Goal: Information Seeking & Learning: Learn about a topic

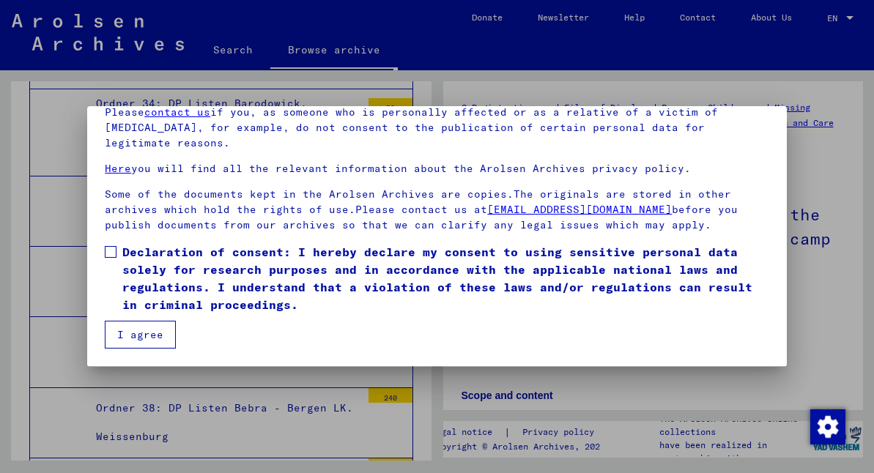
scroll to position [75, 0]
click at [111, 251] on span at bounding box center [111, 252] width 12 height 12
click at [144, 339] on button "I agree" at bounding box center [140, 335] width 71 height 28
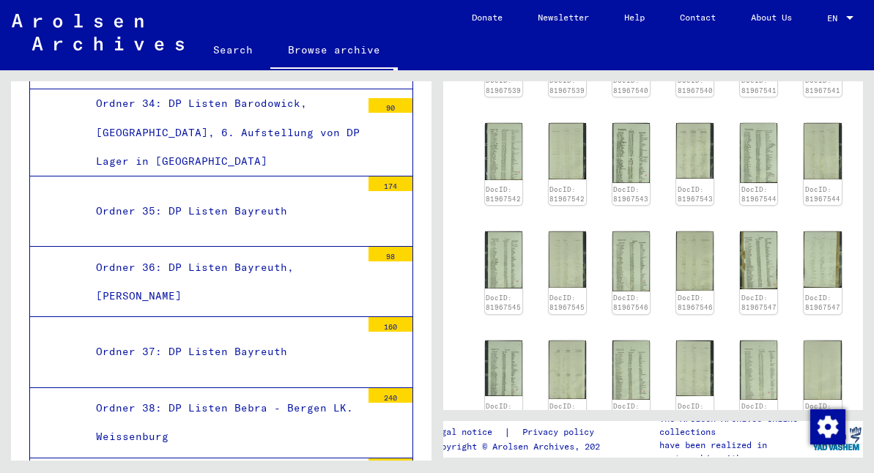
scroll to position [710, 0]
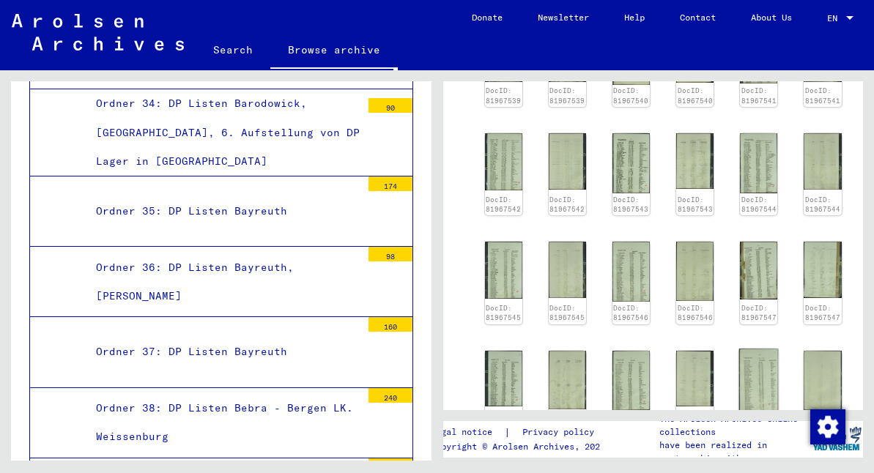
click at [739, 349] on img at bounding box center [759, 380] width 40 height 63
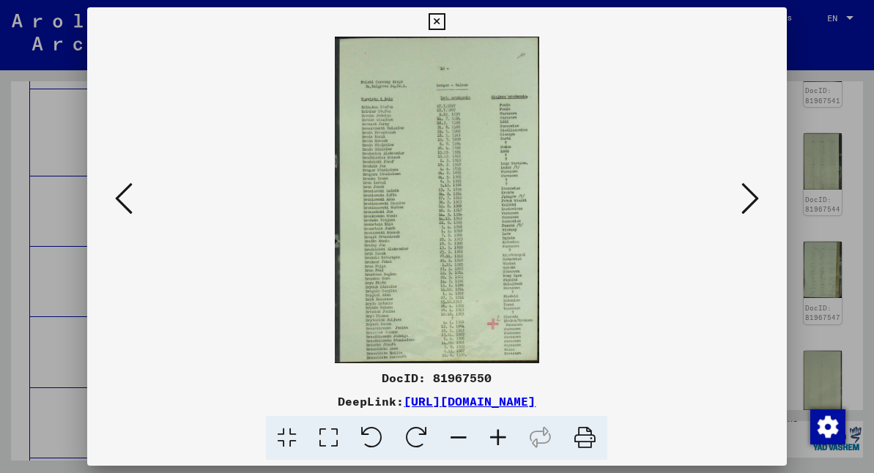
click at [120, 199] on icon at bounding box center [124, 198] width 18 height 35
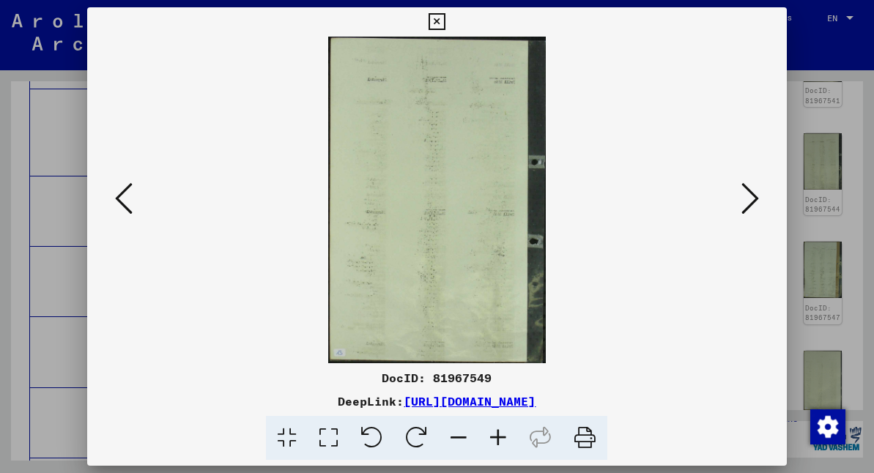
click at [121, 198] on icon at bounding box center [124, 198] width 18 height 35
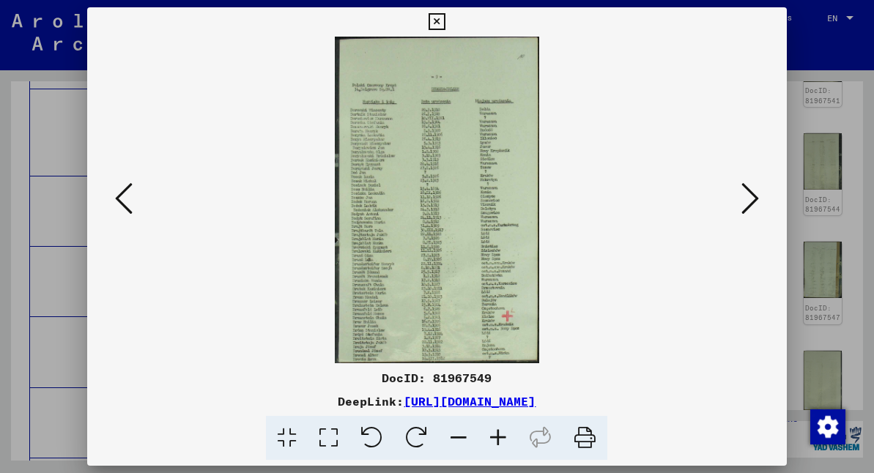
click at [122, 193] on icon at bounding box center [124, 198] width 18 height 35
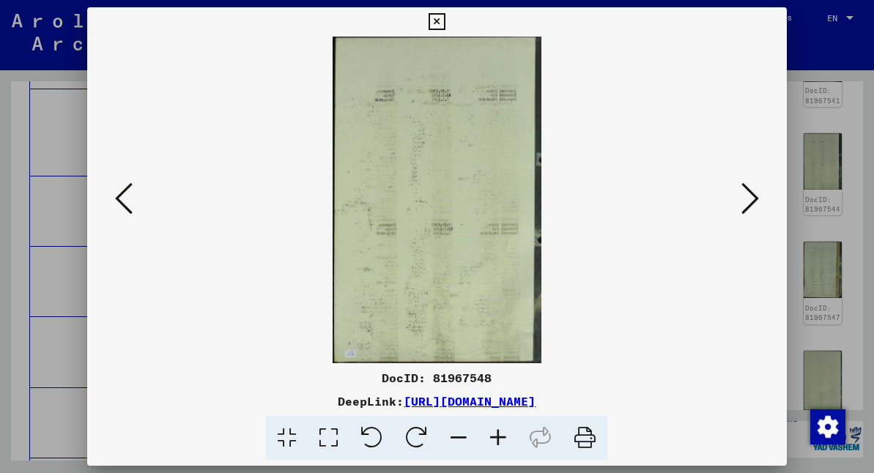
click at [119, 199] on icon at bounding box center [124, 198] width 18 height 35
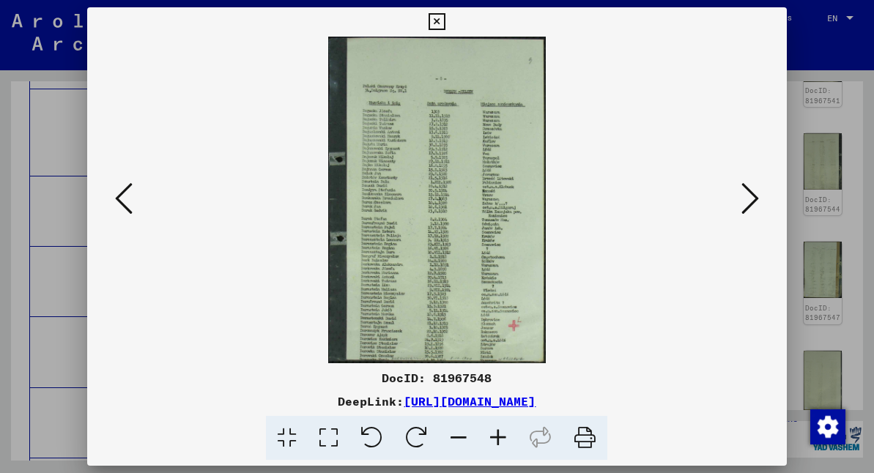
click at [117, 196] on icon at bounding box center [124, 198] width 18 height 35
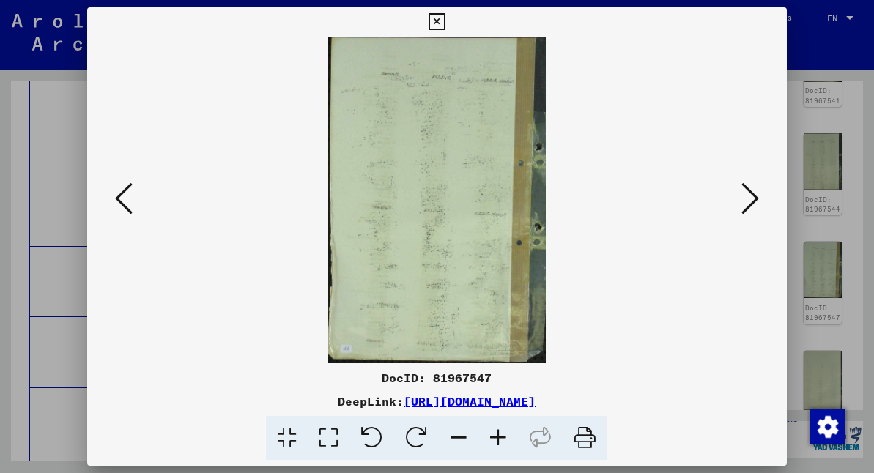
click at [120, 197] on icon at bounding box center [124, 198] width 18 height 35
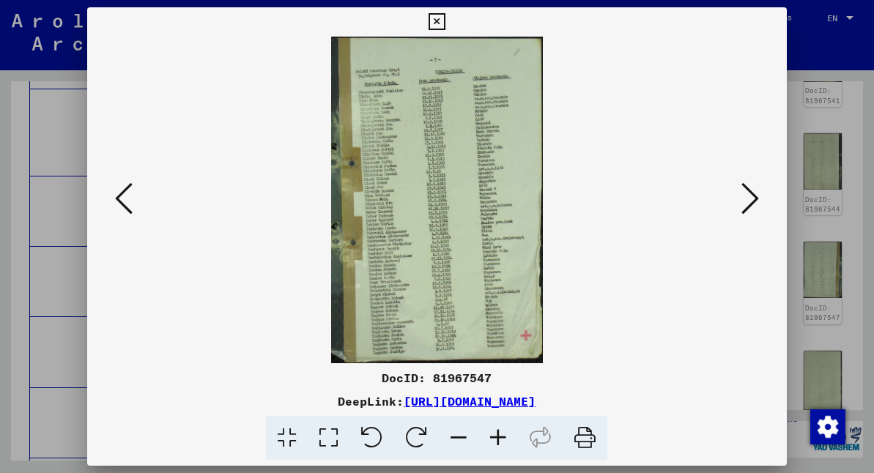
click at [118, 197] on icon at bounding box center [124, 198] width 18 height 35
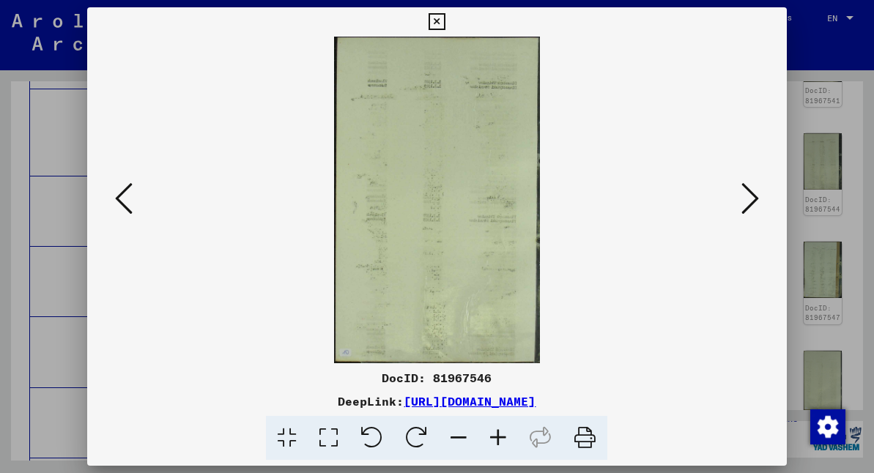
click at [748, 191] on icon at bounding box center [751, 198] width 18 height 35
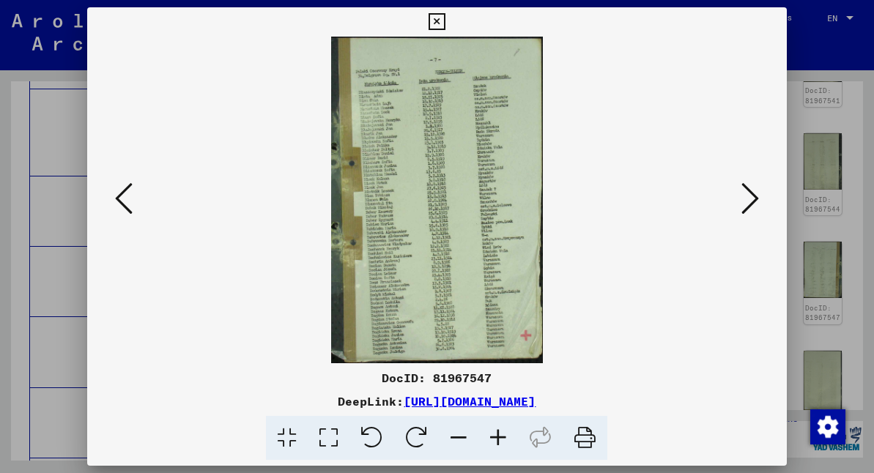
click at [748, 191] on icon at bounding box center [751, 198] width 18 height 35
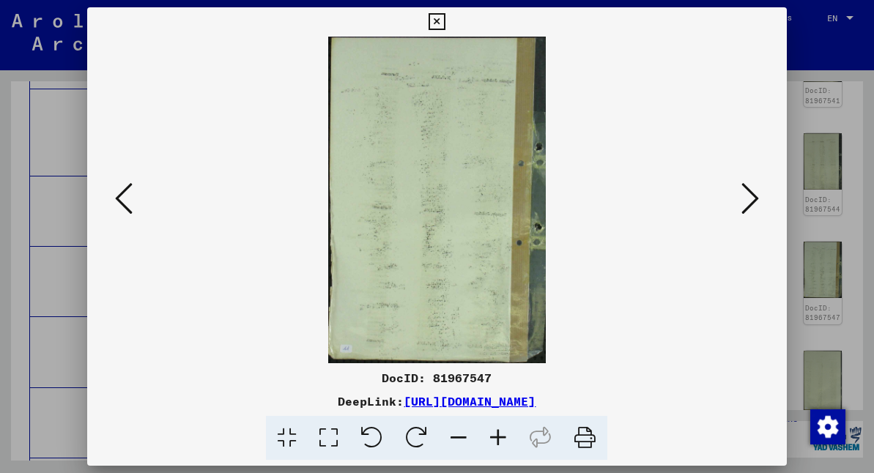
click at [748, 191] on icon at bounding box center [751, 198] width 18 height 35
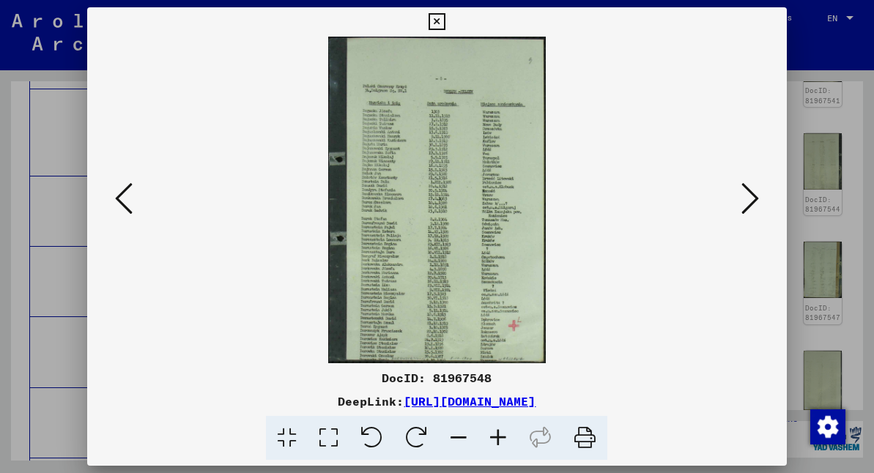
click at [748, 191] on icon at bounding box center [751, 198] width 18 height 35
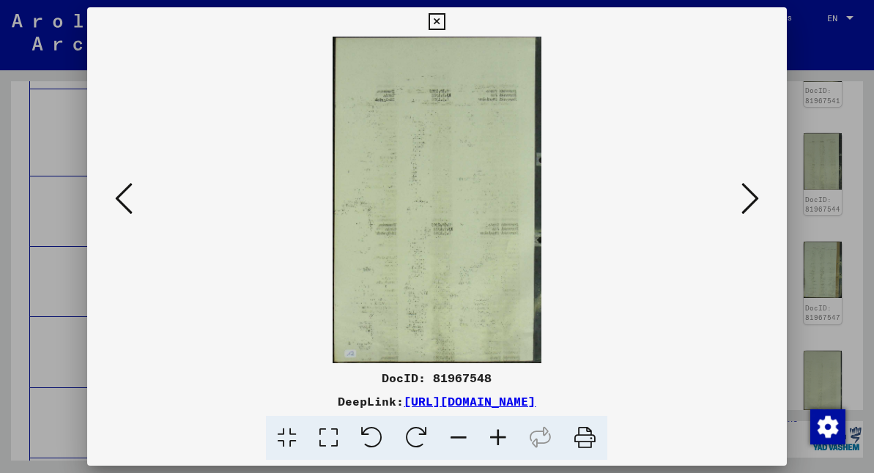
click at [748, 191] on icon at bounding box center [751, 198] width 18 height 35
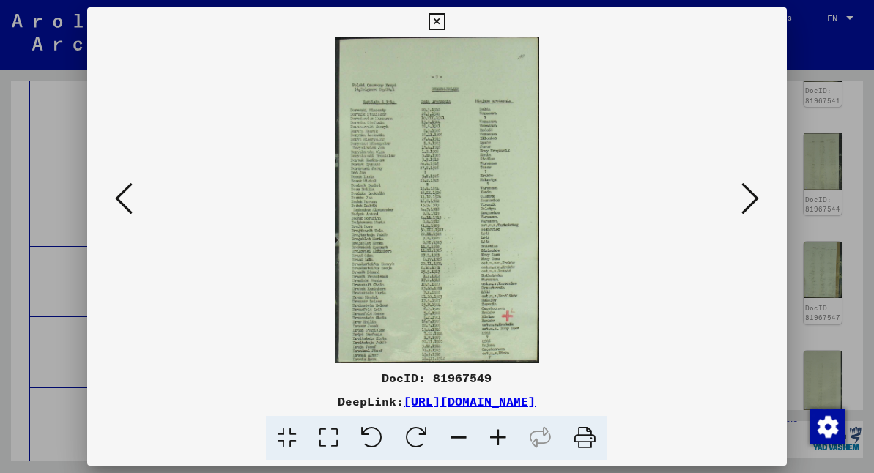
click at [748, 191] on icon at bounding box center [751, 198] width 18 height 35
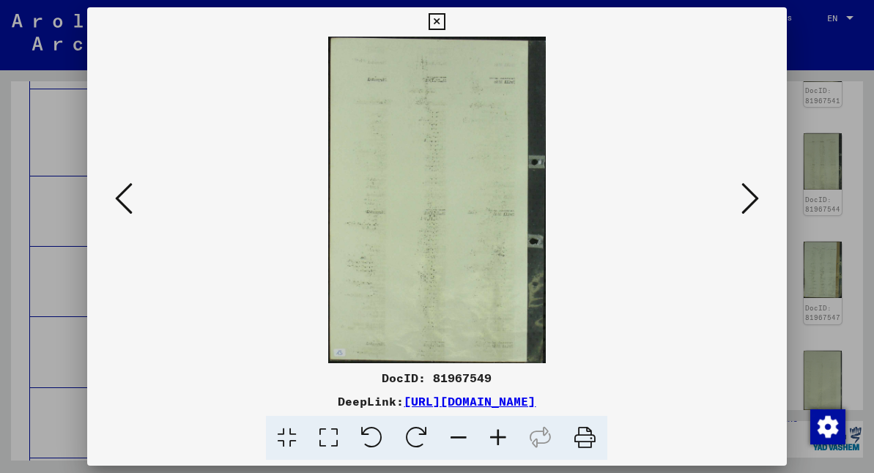
click at [748, 191] on icon at bounding box center [751, 198] width 18 height 35
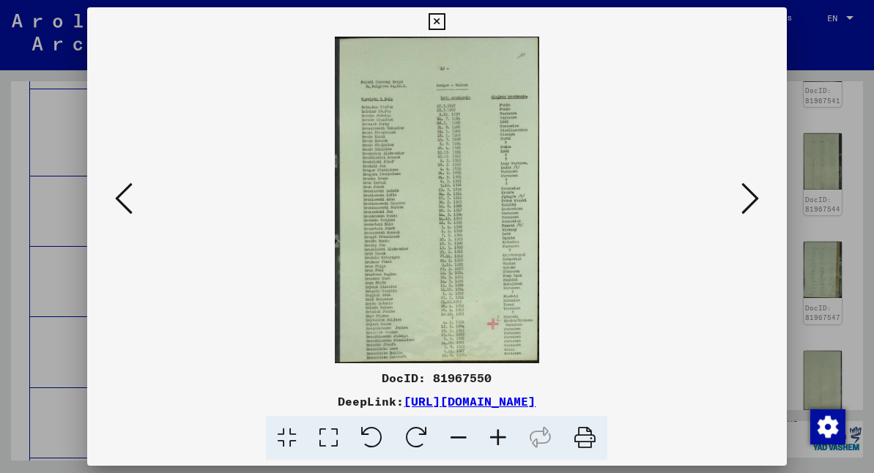
click at [752, 198] on icon at bounding box center [751, 198] width 18 height 35
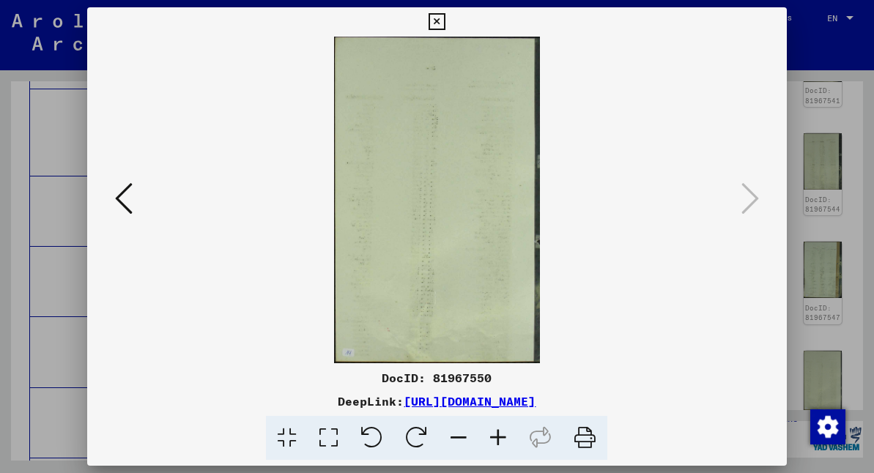
click at [752, 198] on icon at bounding box center [751, 198] width 18 height 35
click at [446, 20] on icon at bounding box center [437, 22] width 17 height 18
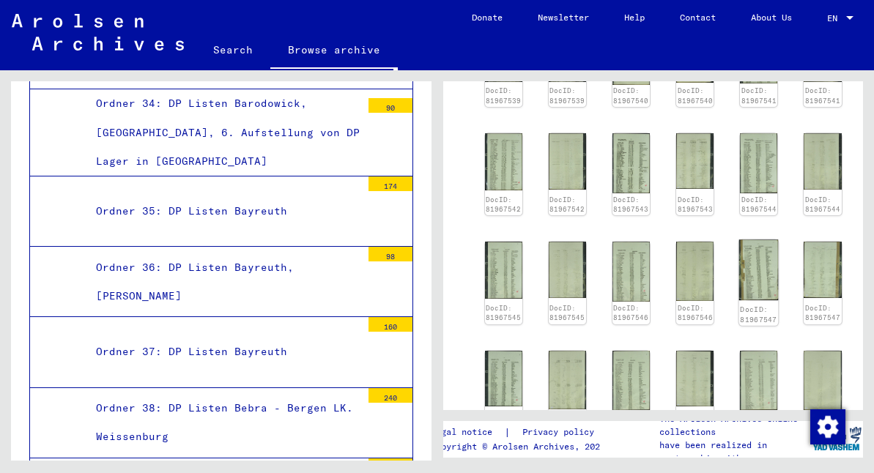
click at [750, 240] on img at bounding box center [759, 270] width 40 height 61
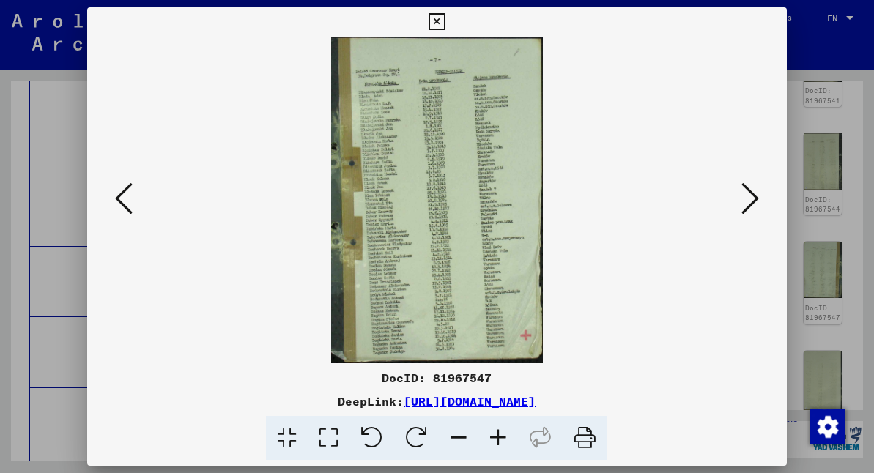
click at [119, 200] on icon at bounding box center [124, 198] width 18 height 35
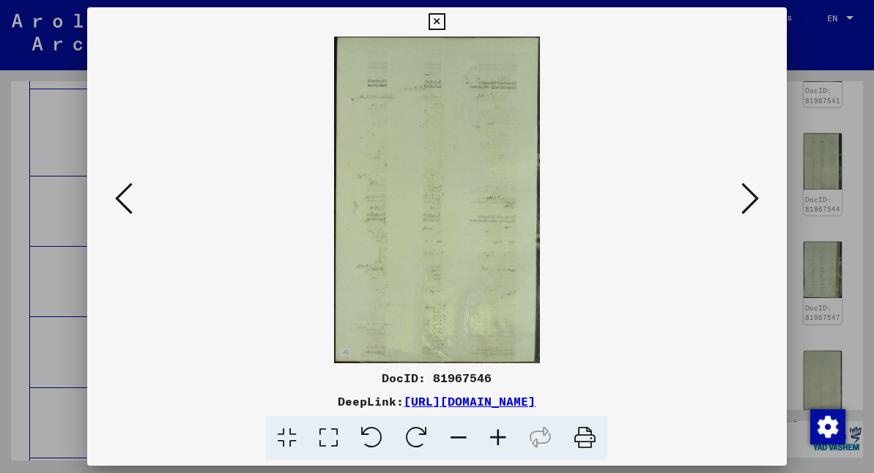
click at [119, 200] on icon at bounding box center [124, 198] width 18 height 35
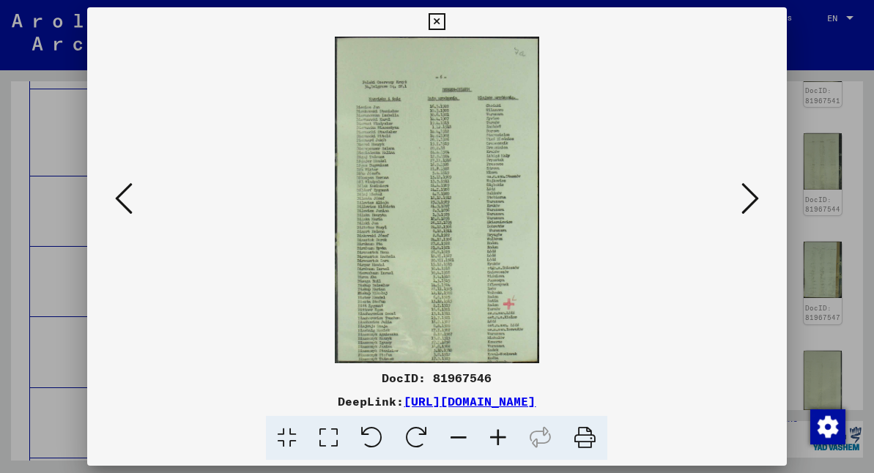
click at [122, 195] on icon at bounding box center [124, 198] width 18 height 35
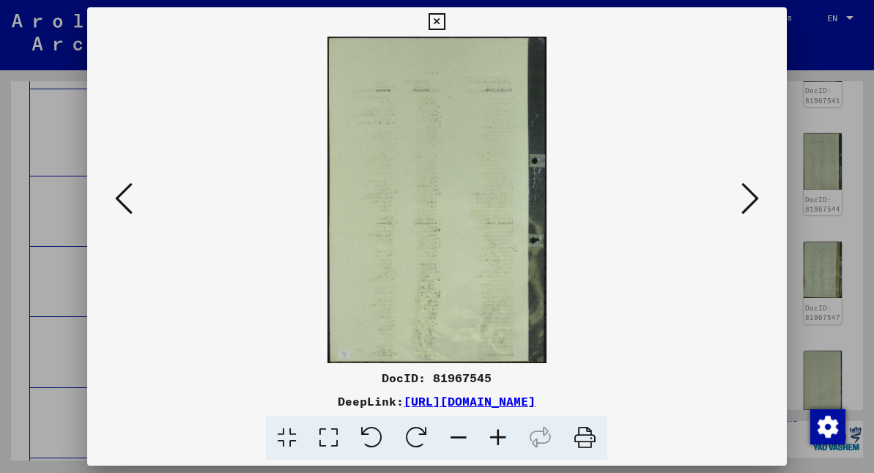
click at [122, 195] on icon at bounding box center [124, 198] width 18 height 35
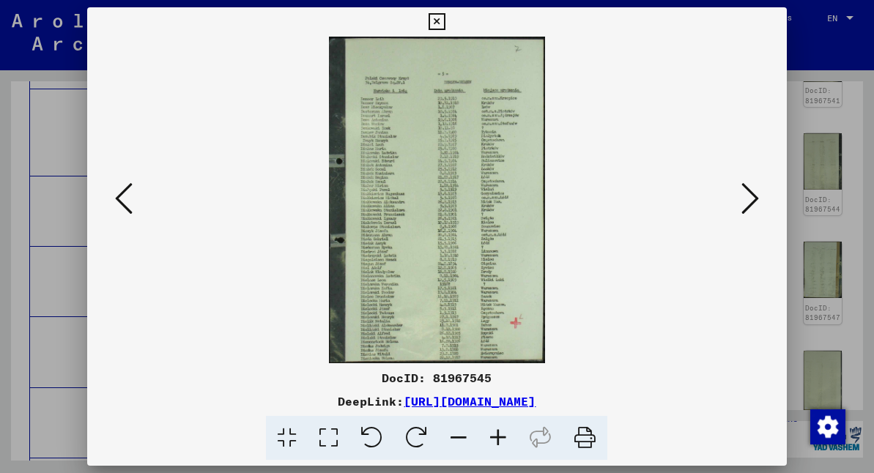
click at [122, 195] on icon at bounding box center [124, 198] width 18 height 35
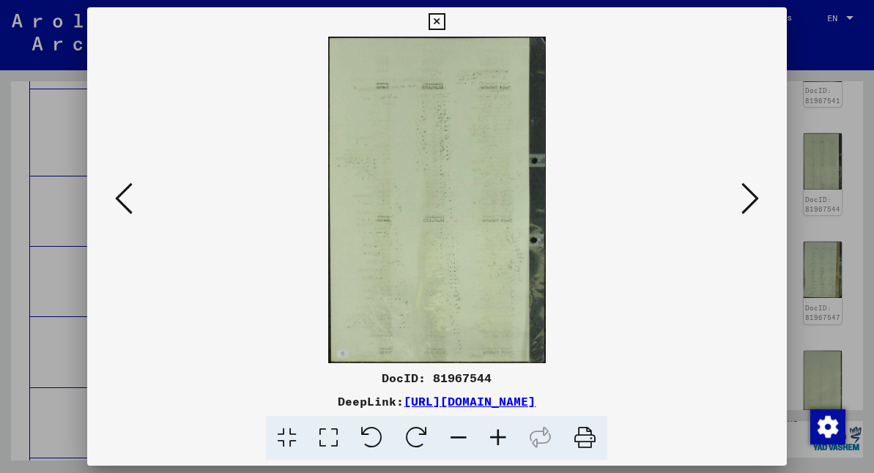
click at [446, 18] on icon at bounding box center [437, 22] width 17 height 18
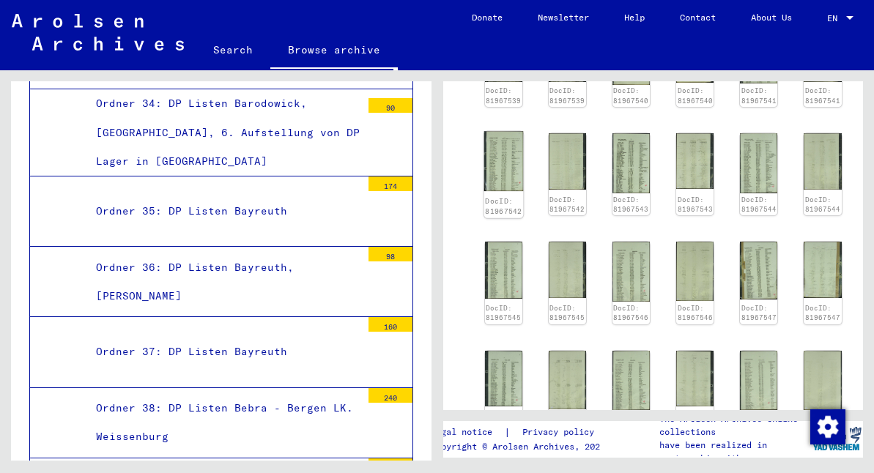
click at [506, 131] on img at bounding box center [504, 161] width 40 height 60
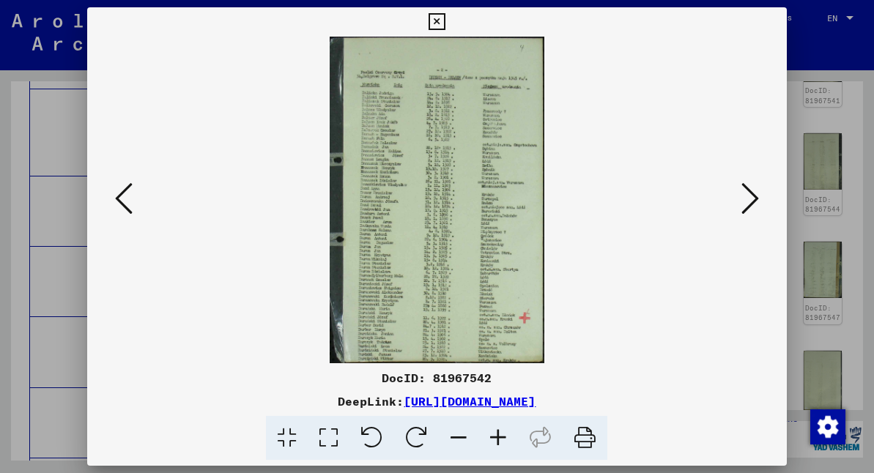
click at [753, 201] on icon at bounding box center [751, 198] width 18 height 35
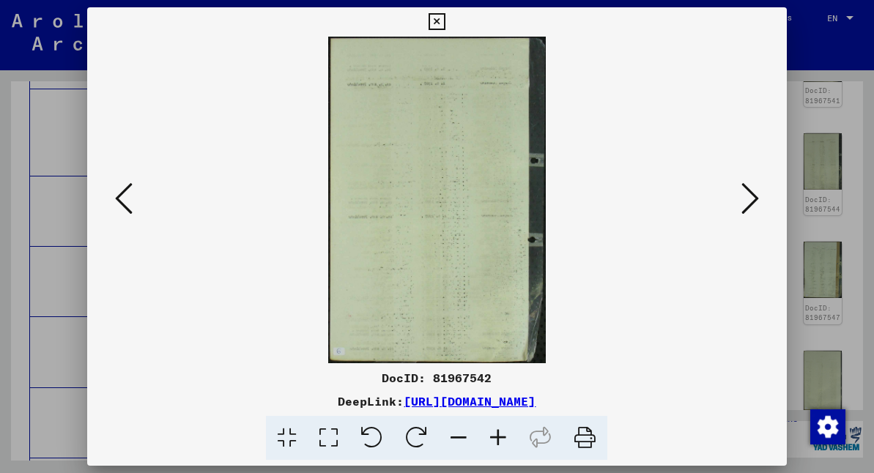
click at [753, 201] on icon at bounding box center [751, 198] width 18 height 35
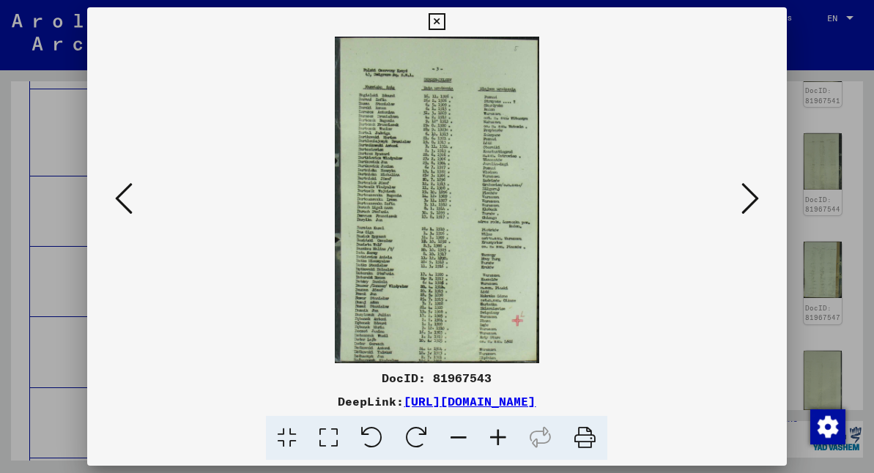
click at [753, 195] on icon at bounding box center [751, 198] width 18 height 35
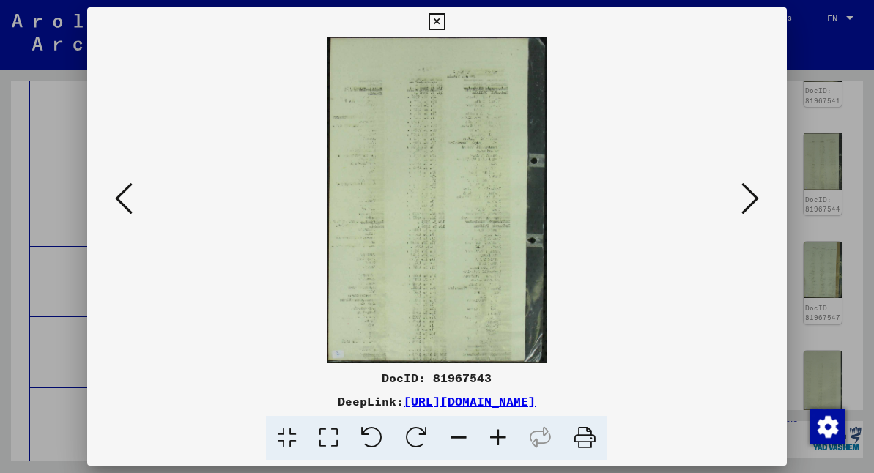
click at [753, 195] on icon at bounding box center [751, 198] width 18 height 35
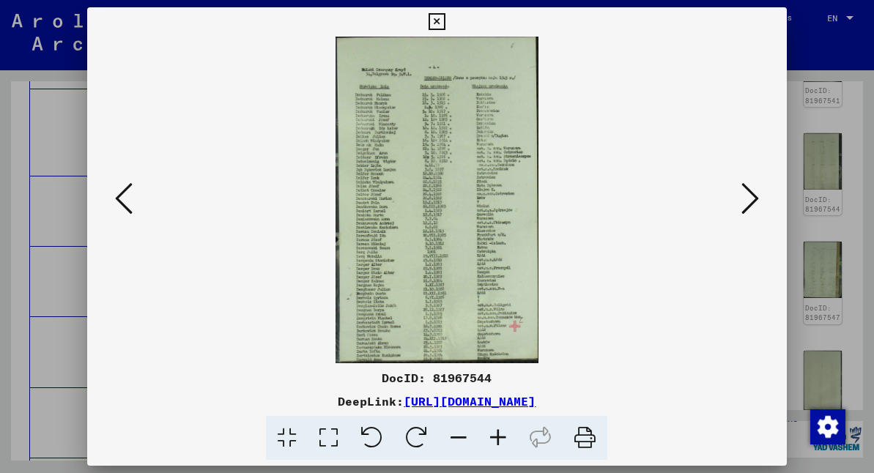
click at [755, 189] on icon at bounding box center [751, 198] width 18 height 35
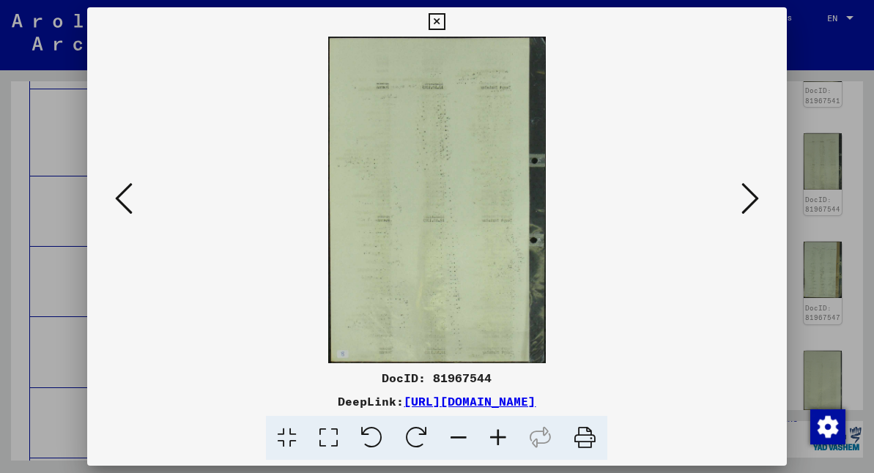
click at [755, 189] on icon at bounding box center [751, 198] width 18 height 35
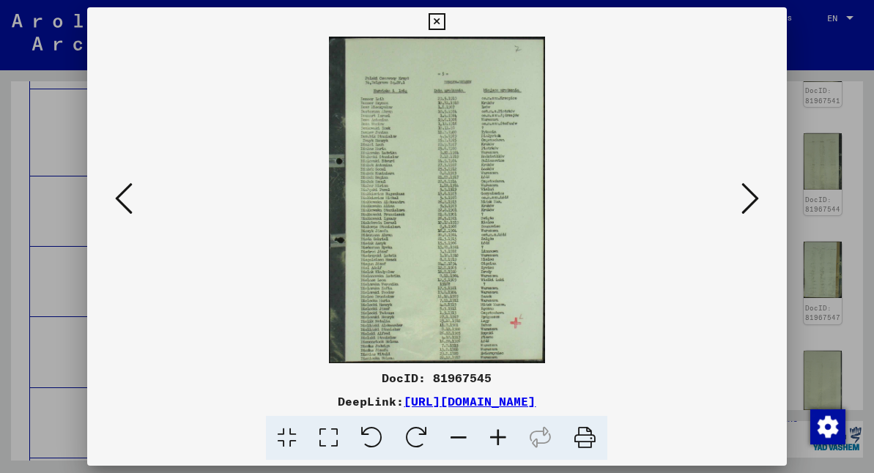
click at [753, 196] on icon at bounding box center [751, 198] width 18 height 35
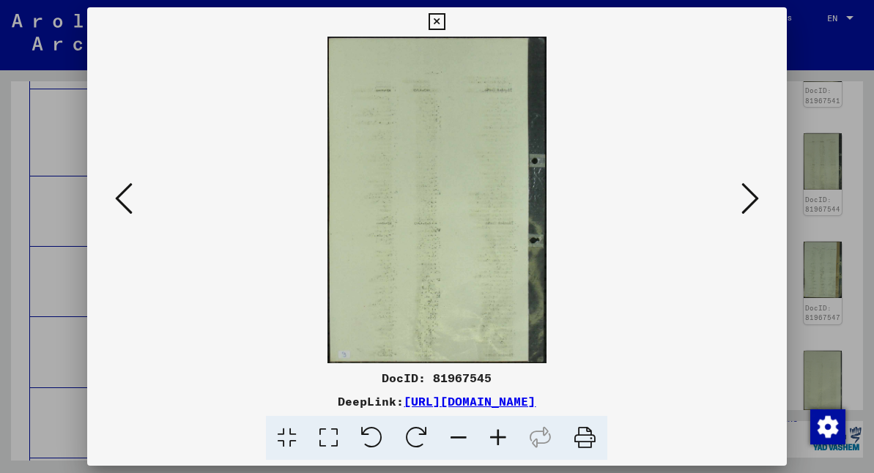
click at [753, 196] on icon at bounding box center [751, 198] width 18 height 35
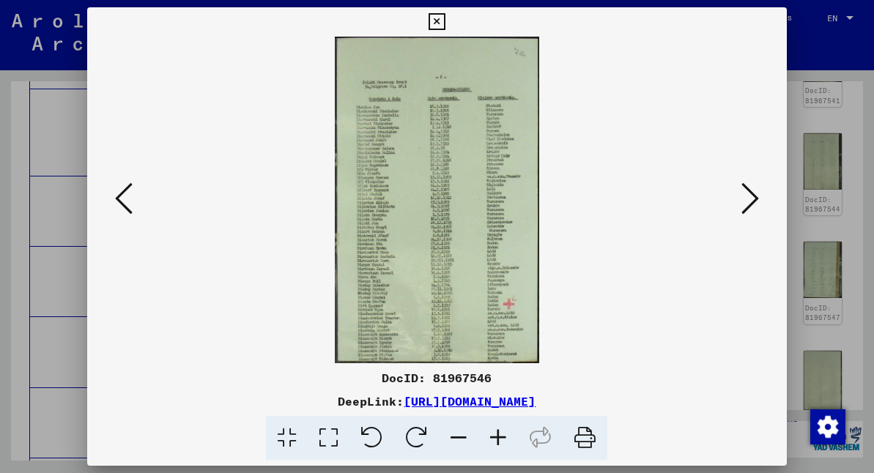
click at [751, 203] on icon at bounding box center [751, 198] width 18 height 35
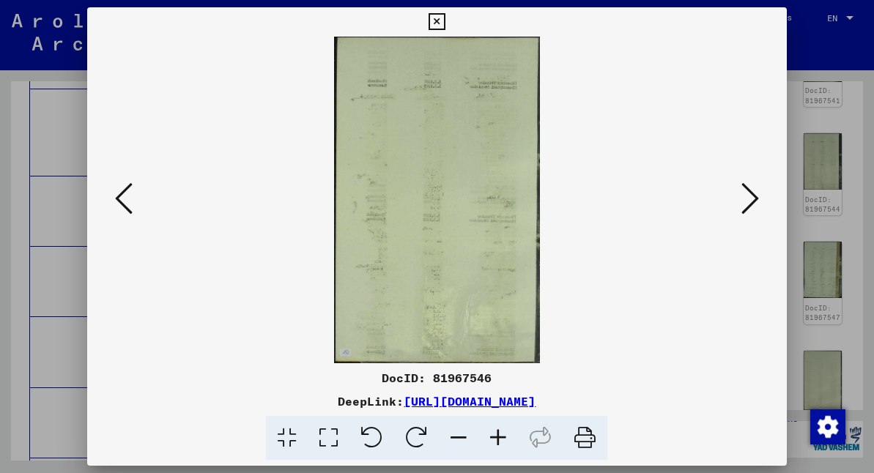
click at [751, 203] on icon at bounding box center [751, 198] width 18 height 35
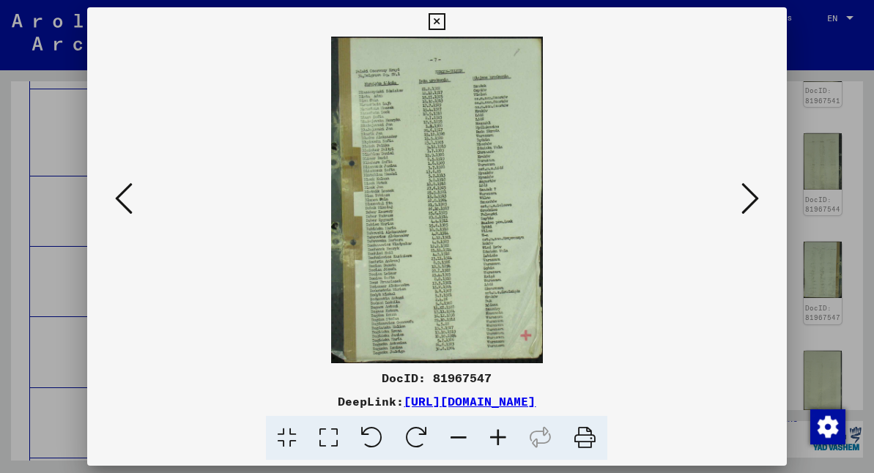
click at [446, 18] on icon at bounding box center [437, 22] width 17 height 18
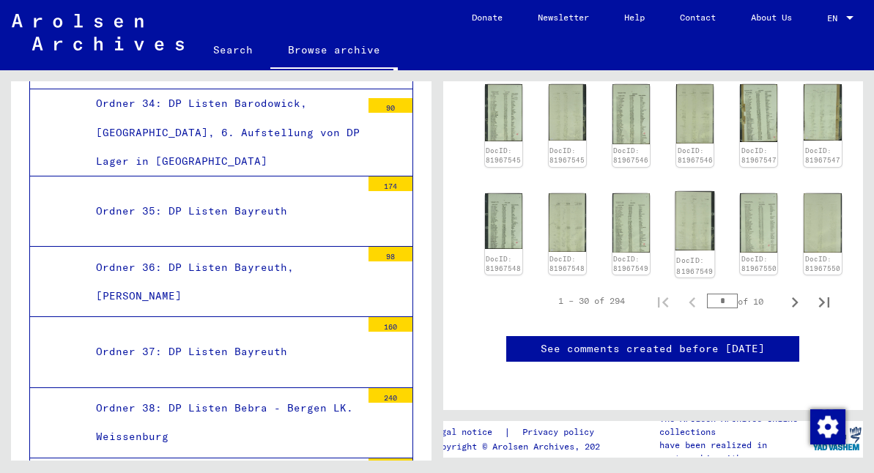
scroll to position [854, 0]
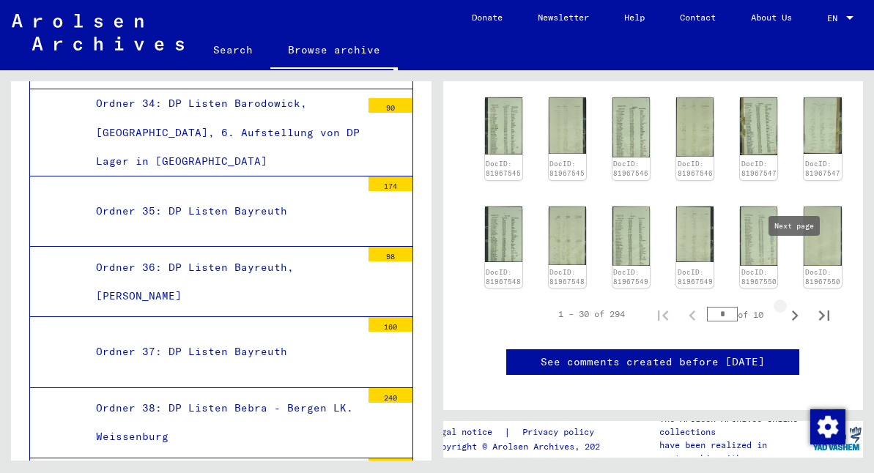
click at [794, 306] on icon "Next page" at bounding box center [795, 316] width 21 height 21
type input "*"
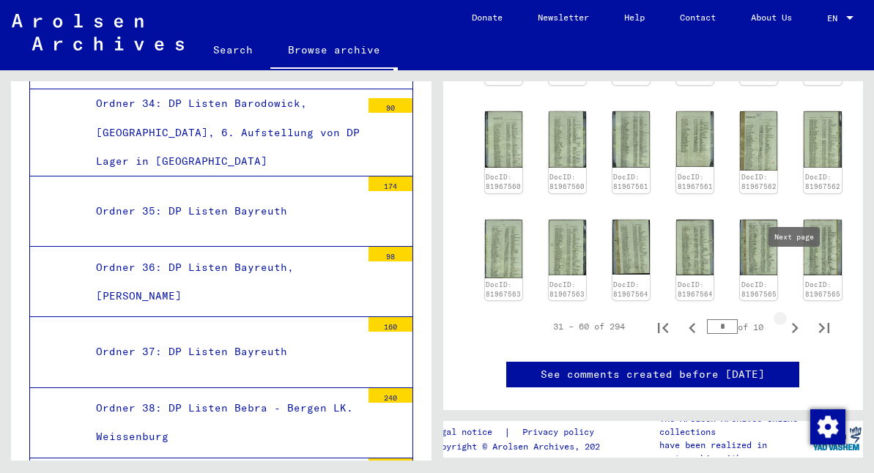
click at [798, 318] on icon "Next page" at bounding box center [795, 328] width 21 height 21
type input "*"
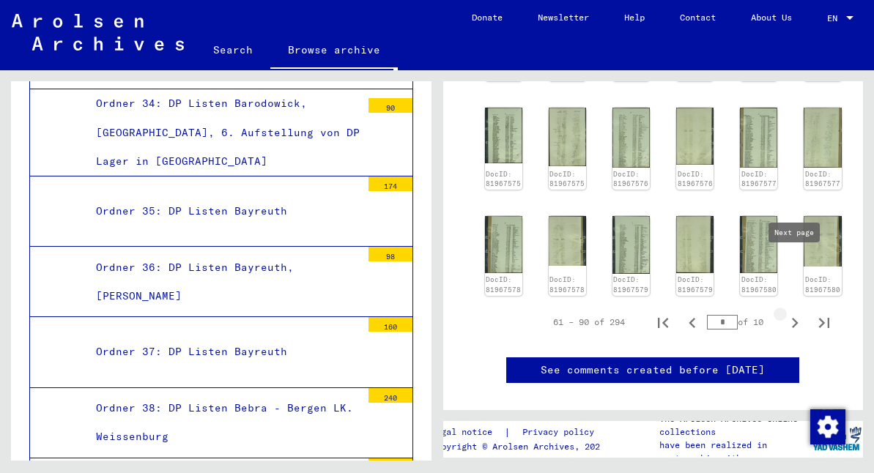
click at [797, 313] on icon "Next page" at bounding box center [795, 323] width 21 height 21
type input "*"
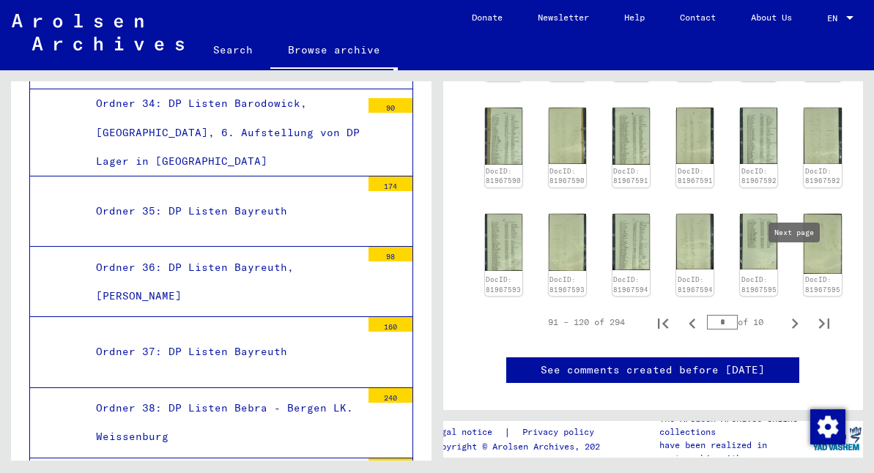
click at [797, 314] on icon "Next page" at bounding box center [795, 324] width 21 height 21
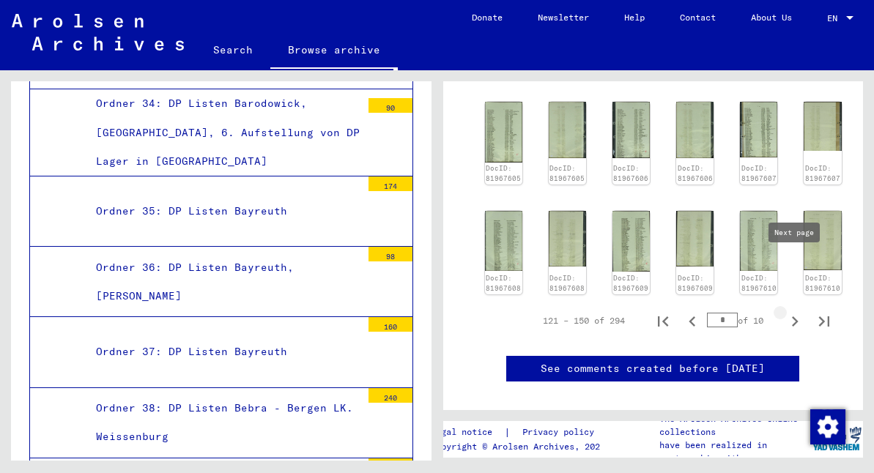
type input "*"
click at [797, 317] on icon "Next page" at bounding box center [795, 322] width 7 height 10
type input "*"
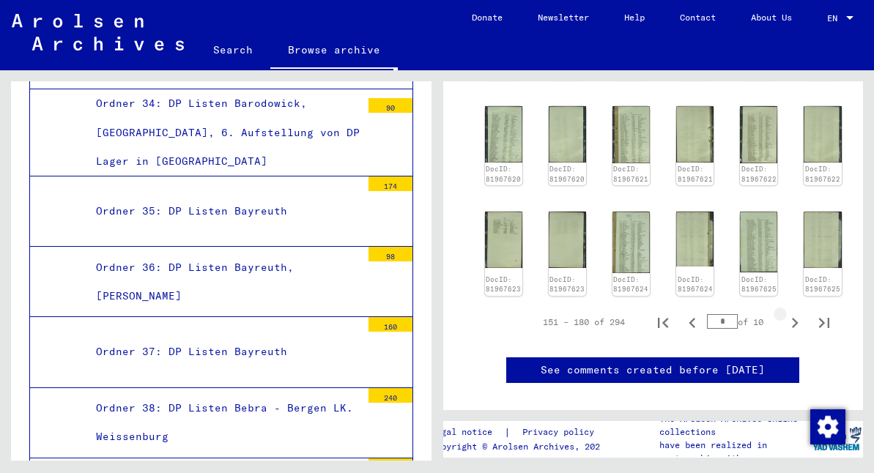
click at [797, 313] on icon "Next page" at bounding box center [795, 323] width 21 height 21
type input "*"
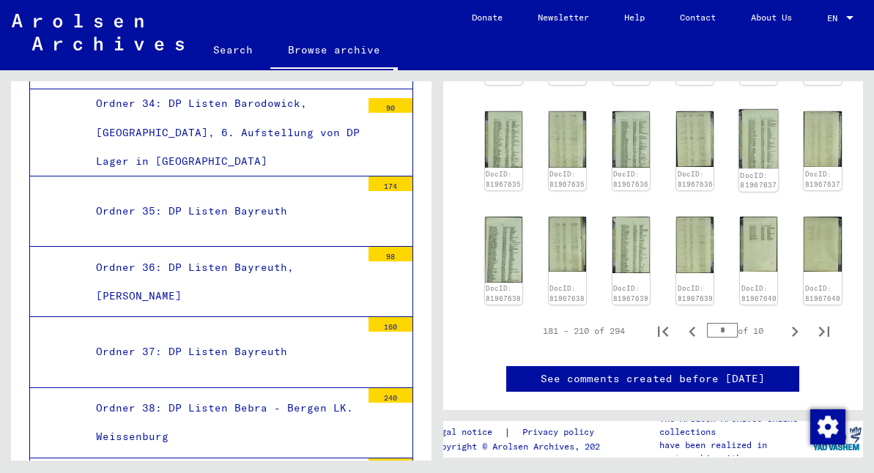
click at [747, 110] on img at bounding box center [759, 139] width 40 height 59
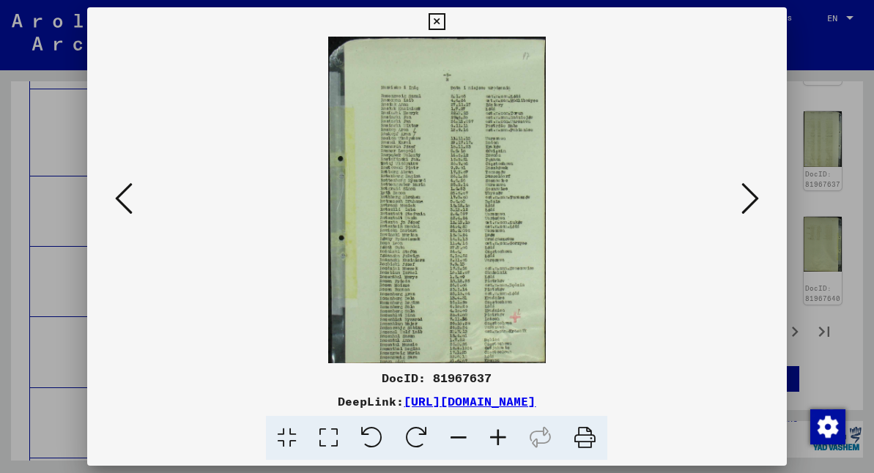
click at [751, 200] on icon at bounding box center [751, 198] width 18 height 35
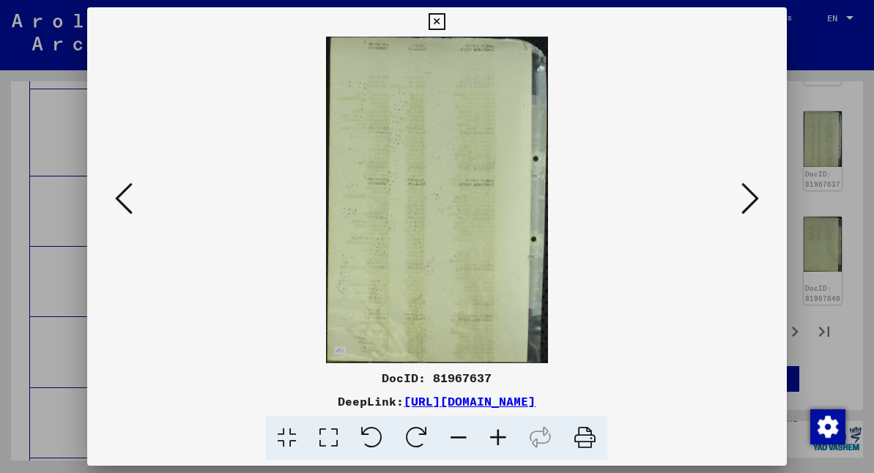
click at [751, 200] on icon at bounding box center [751, 198] width 18 height 35
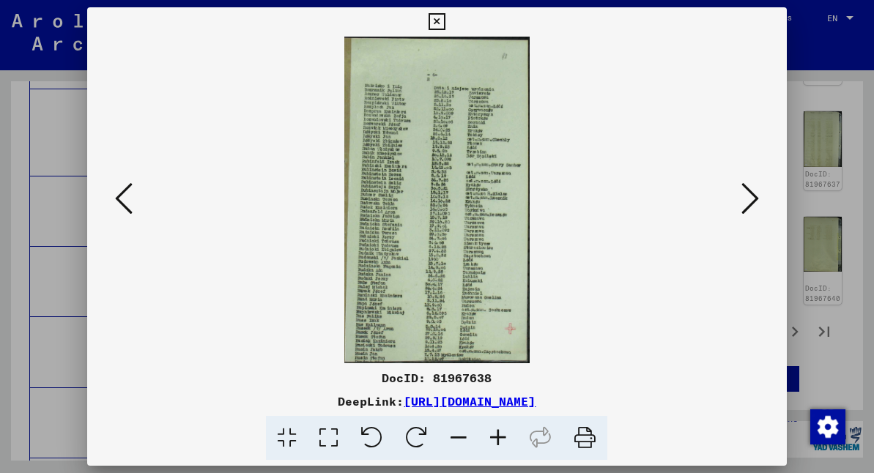
click at [446, 17] on icon at bounding box center [437, 22] width 17 height 18
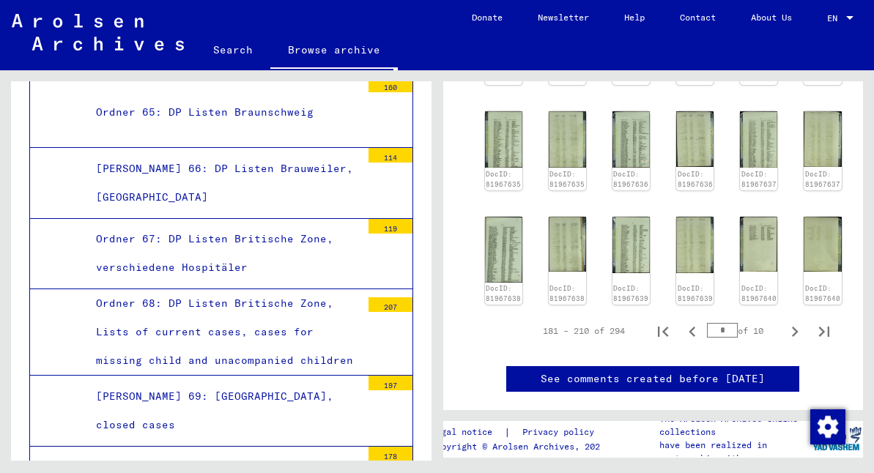
scroll to position [5341, 0]
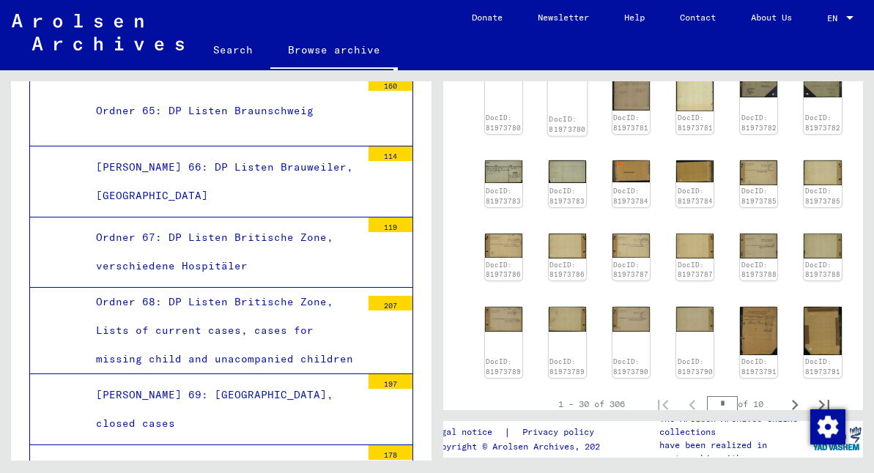
scroll to position [451, 0]
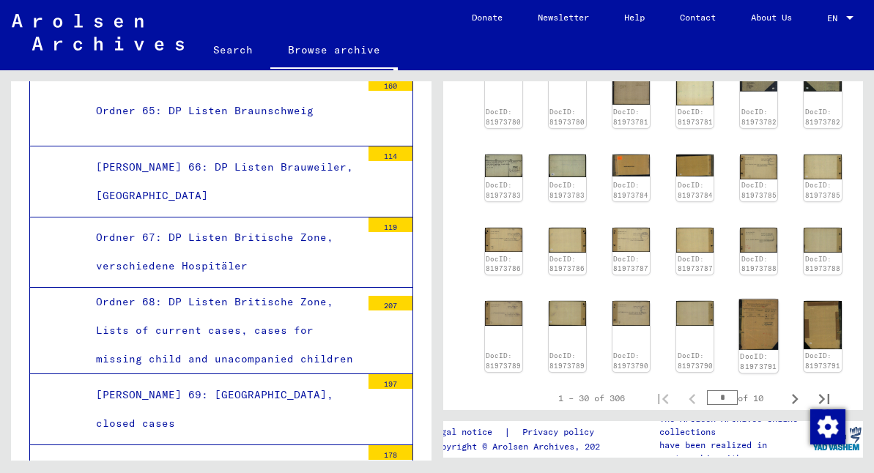
click at [749, 309] on img at bounding box center [759, 325] width 40 height 51
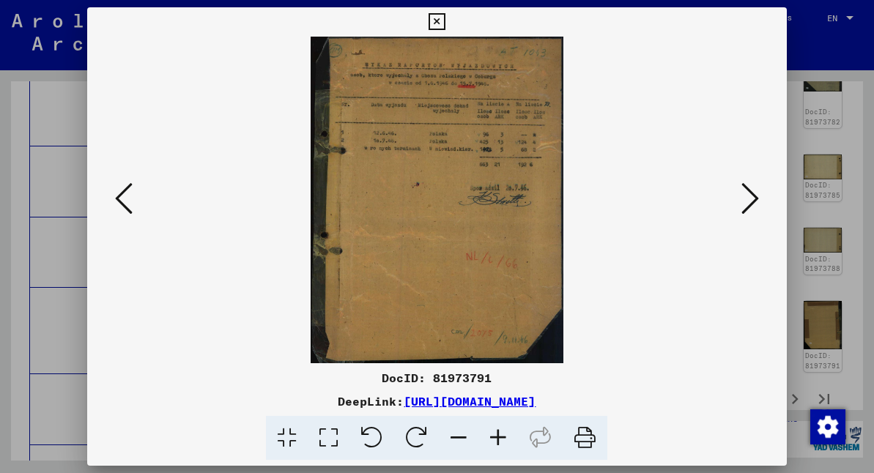
click at [749, 199] on icon at bounding box center [751, 198] width 18 height 35
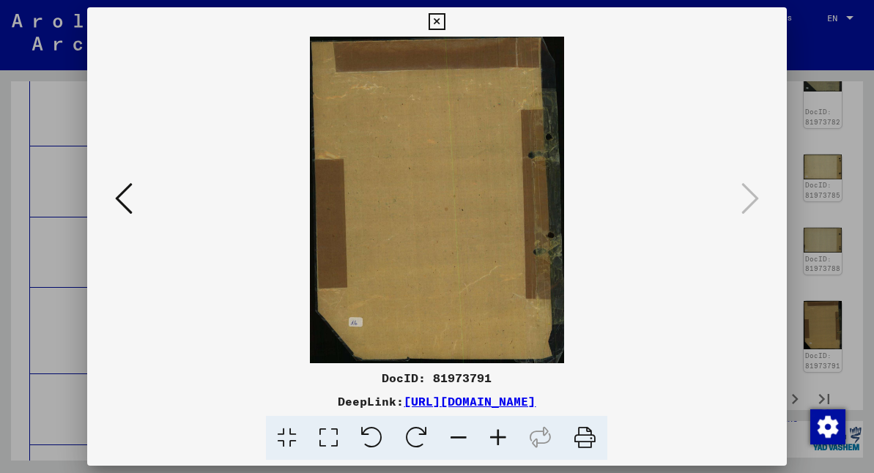
click at [749, 199] on icon at bounding box center [751, 198] width 18 height 35
click at [446, 21] on icon at bounding box center [437, 22] width 17 height 18
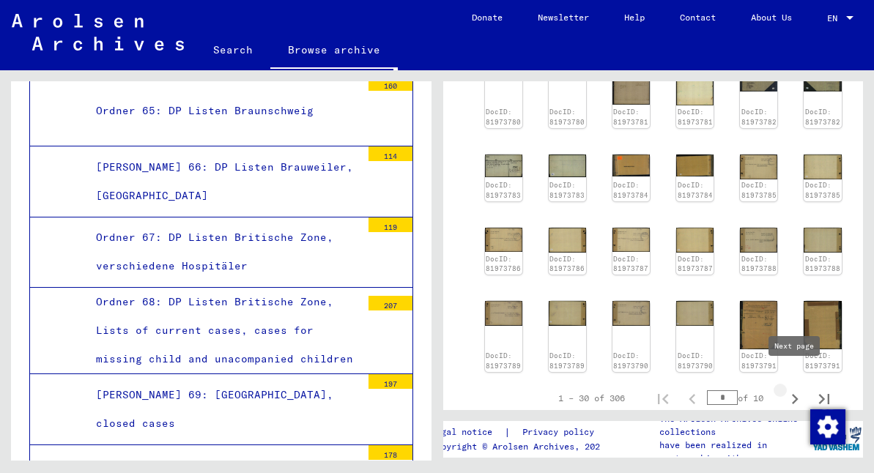
click at [797, 389] on icon "Next page" at bounding box center [795, 399] width 21 height 21
type input "*"
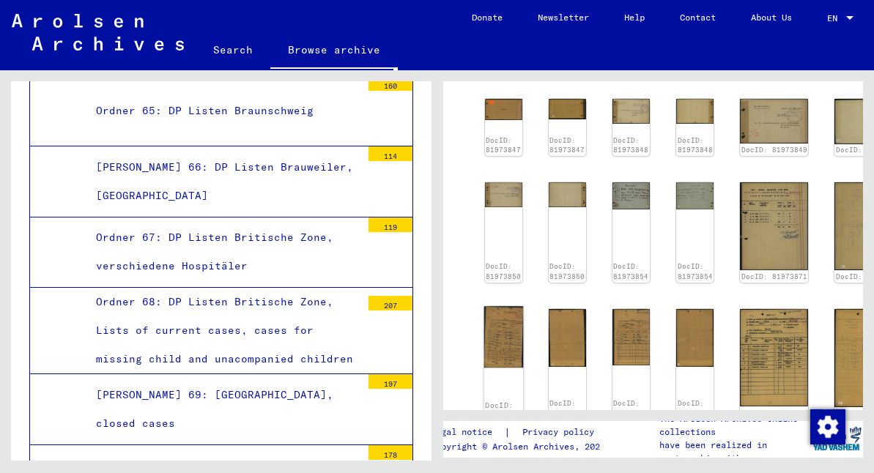
click at [509, 306] on img at bounding box center [504, 337] width 40 height 62
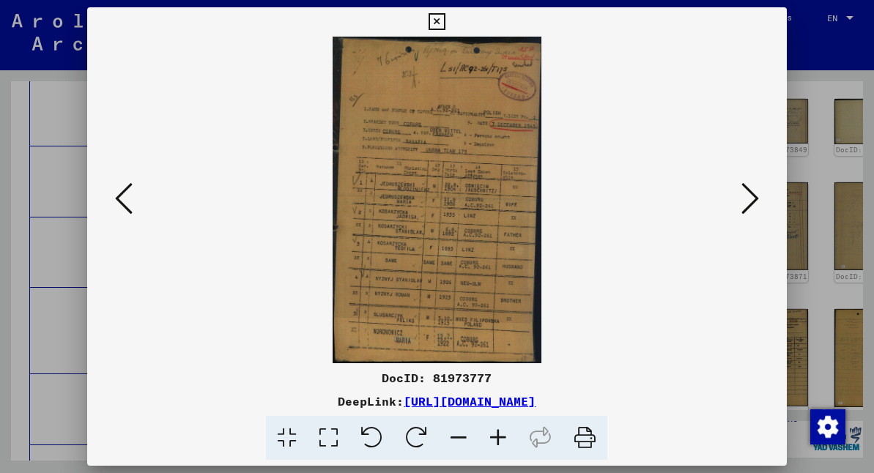
click at [446, 20] on icon at bounding box center [437, 22] width 17 height 18
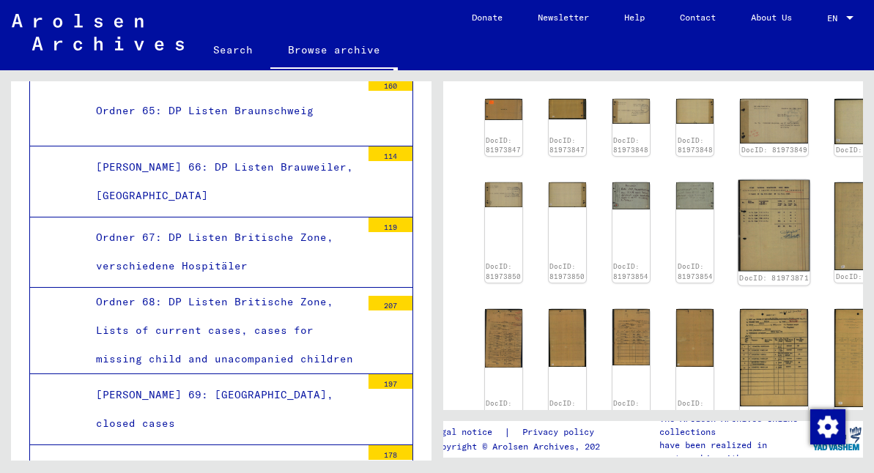
click at [758, 180] on img at bounding box center [775, 226] width 72 height 92
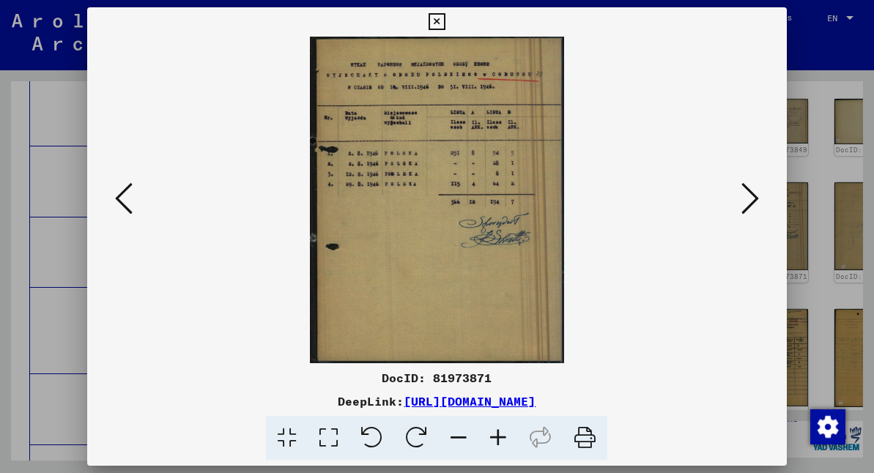
click at [446, 21] on icon at bounding box center [437, 22] width 17 height 18
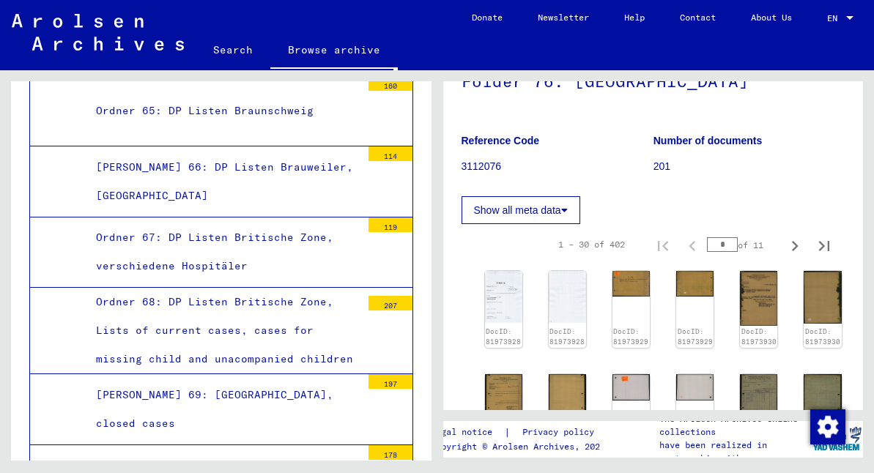
scroll to position [289, 0]
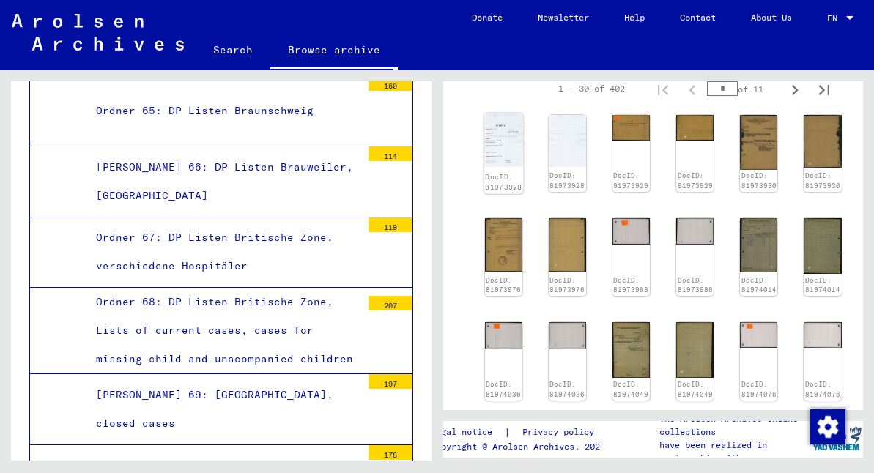
click at [506, 134] on img at bounding box center [504, 141] width 40 height 54
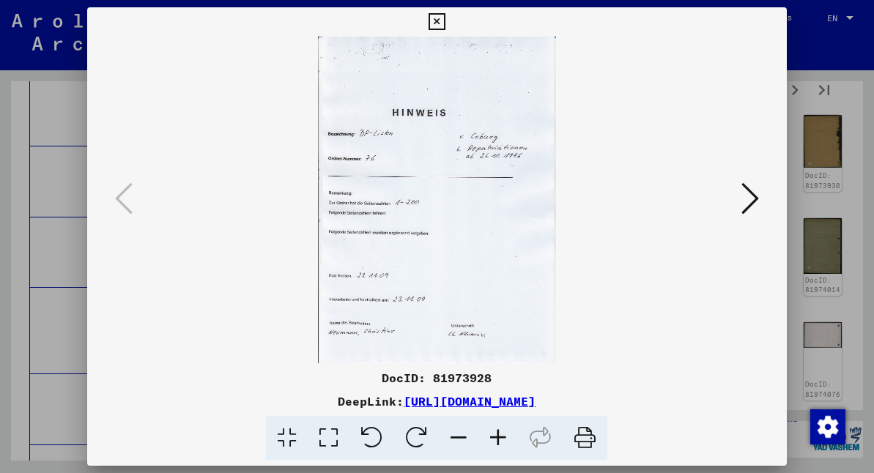
click at [752, 194] on icon at bounding box center [751, 198] width 18 height 35
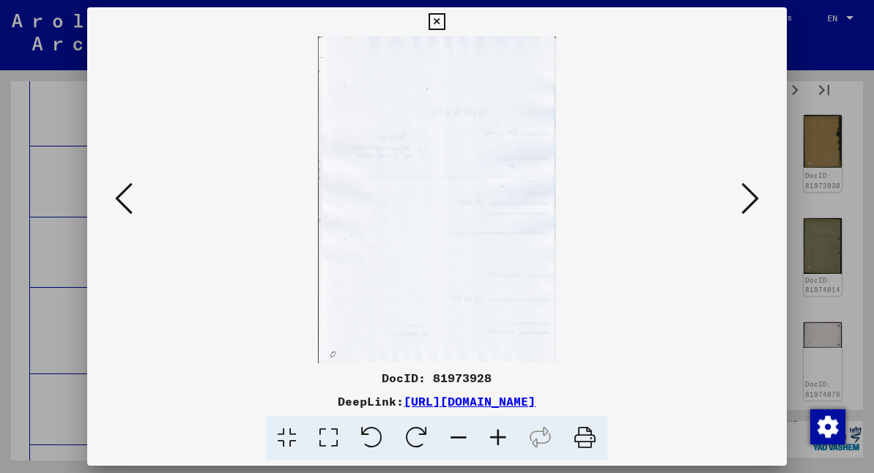
click at [752, 193] on icon at bounding box center [751, 198] width 18 height 35
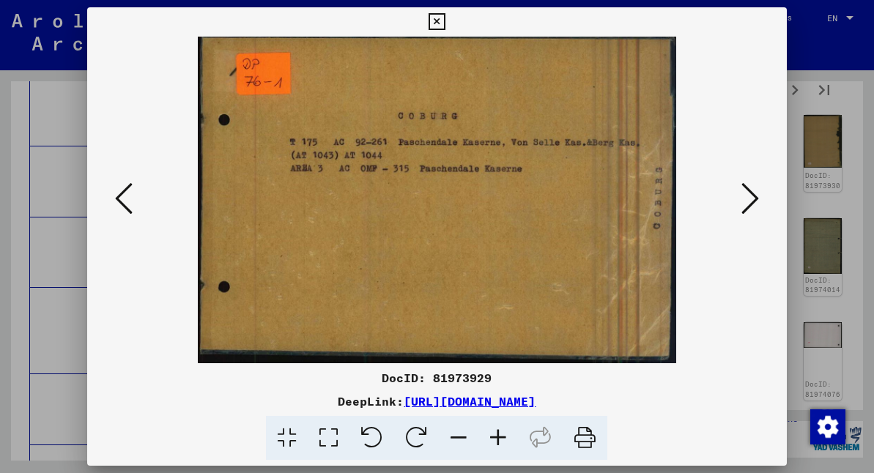
click at [752, 193] on icon at bounding box center [751, 198] width 18 height 35
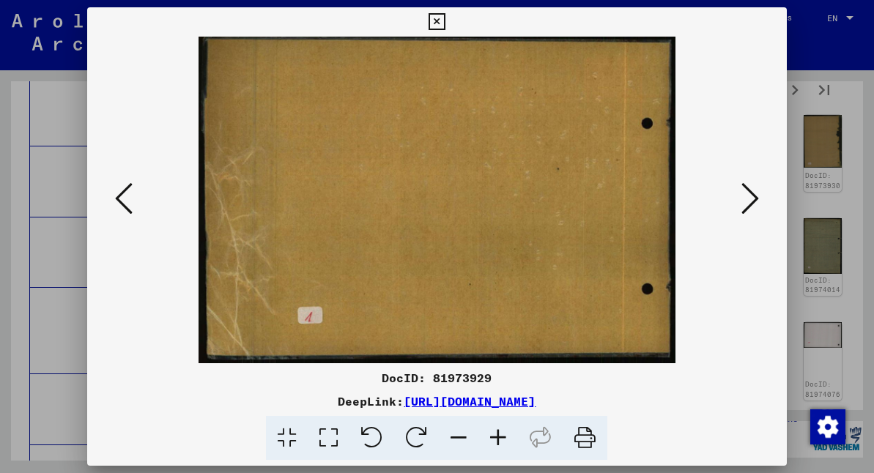
click at [752, 193] on icon at bounding box center [751, 198] width 18 height 35
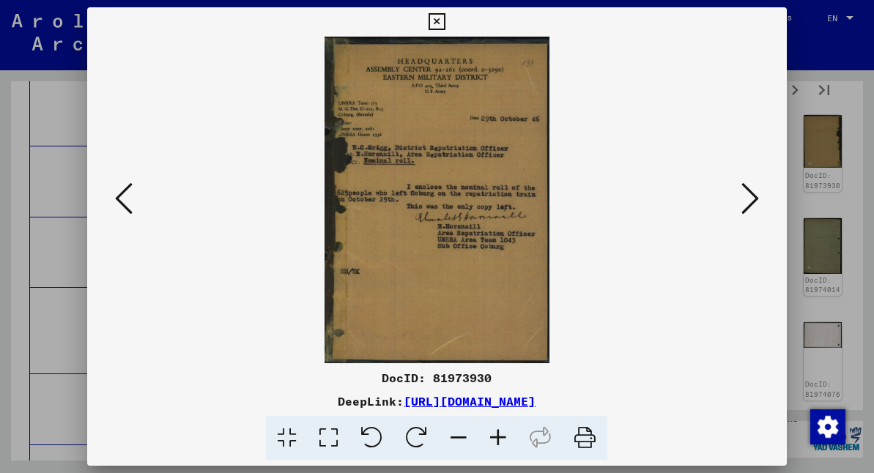
click at [752, 193] on icon at bounding box center [751, 198] width 18 height 35
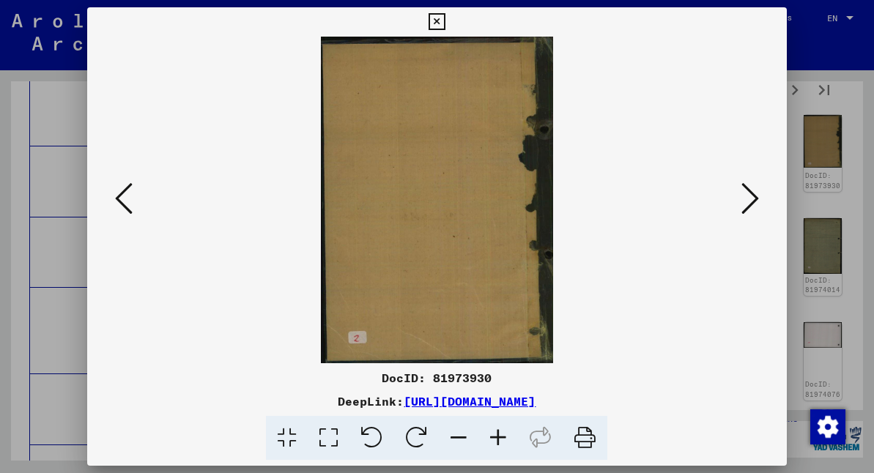
click at [752, 193] on icon at bounding box center [751, 198] width 18 height 35
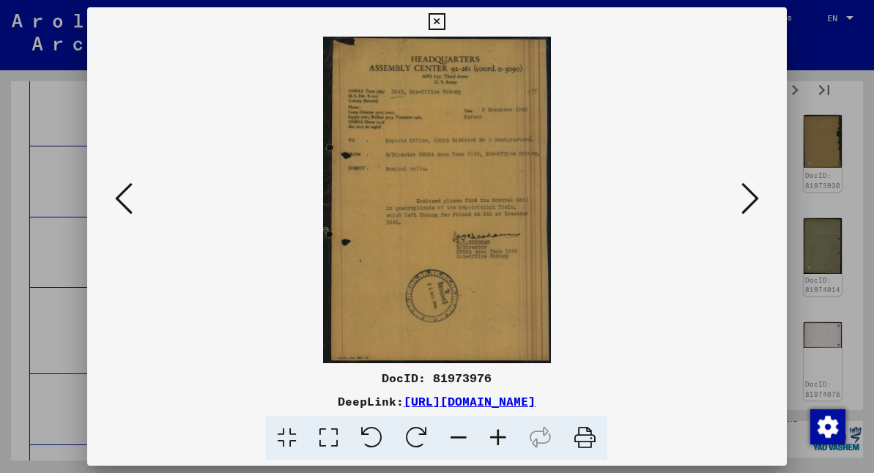
click at [751, 195] on icon at bounding box center [751, 198] width 18 height 35
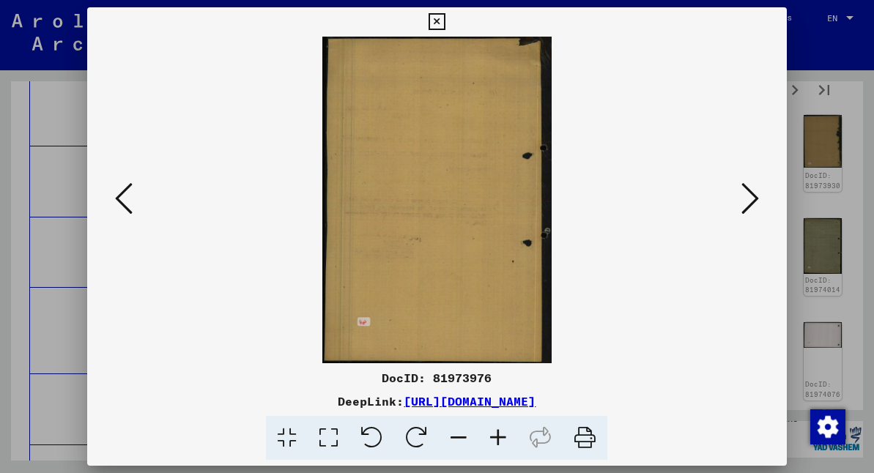
click at [751, 195] on icon at bounding box center [751, 198] width 18 height 35
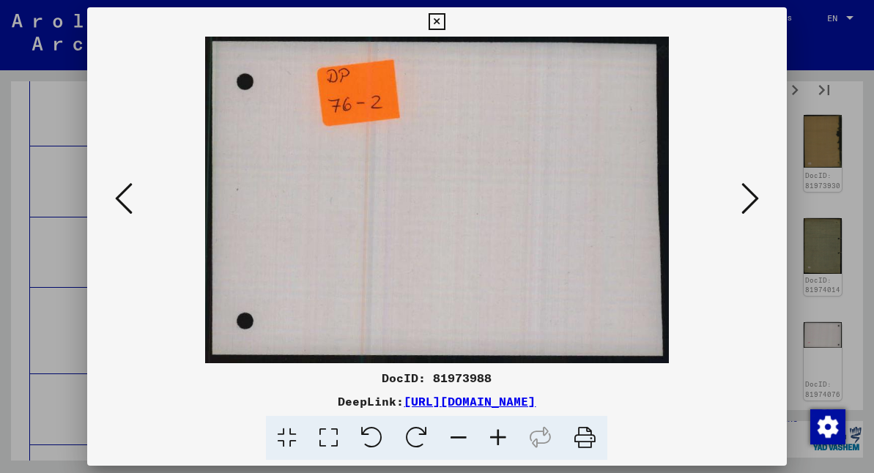
click at [751, 195] on icon at bounding box center [751, 198] width 18 height 35
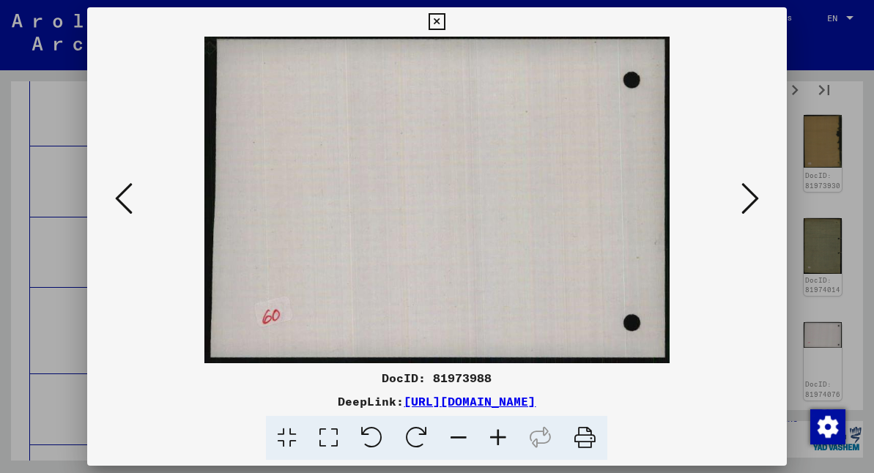
click at [751, 195] on icon at bounding box center [751, 198] width 18 height 35
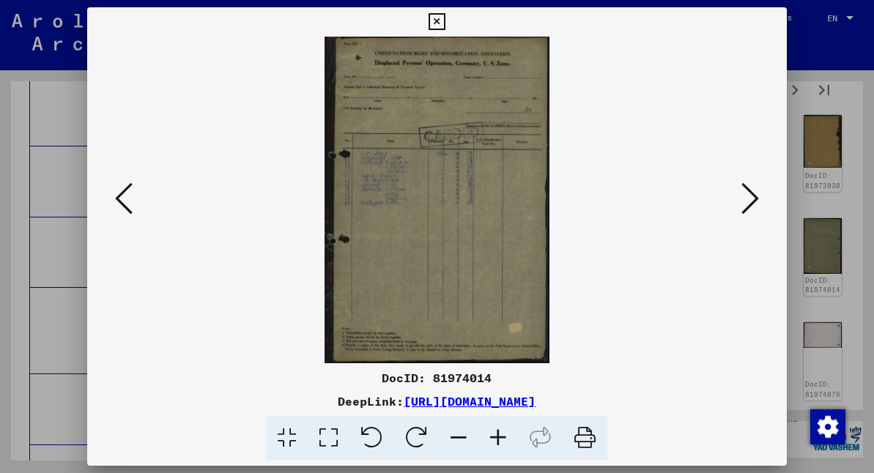
click at [754, 199] on icon at bounding box center [751, 198] width 18 height 35
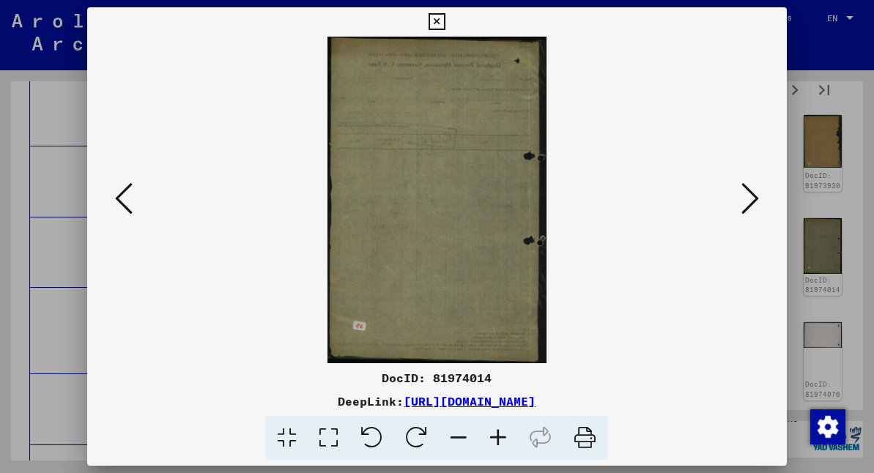
click at [754, 199] on icon at bounding box center [751, 198] width 18 height 35
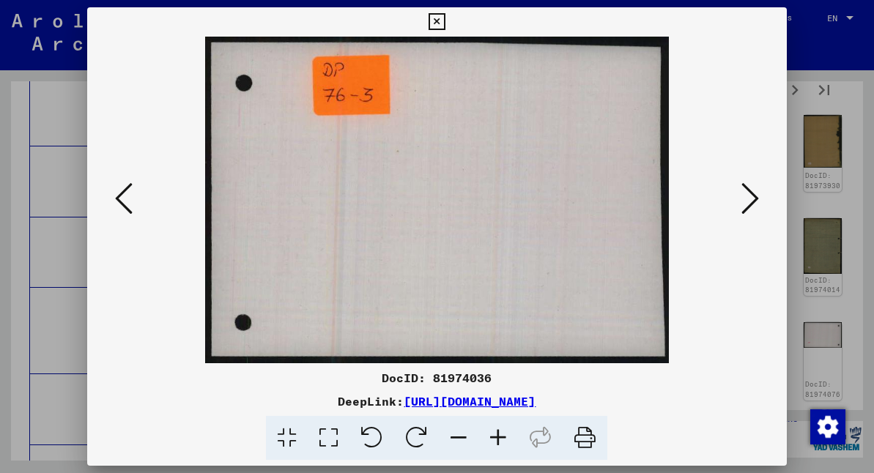
click at [754, 199] on icon at bounding box center [751, 198] width 18 height 35
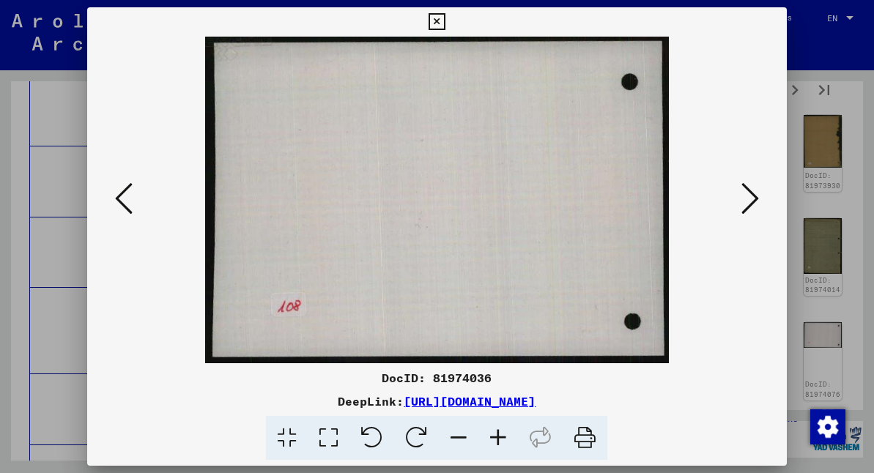
click at [754, 199] on icon at bounding box center [751, 198] width 18 height 35
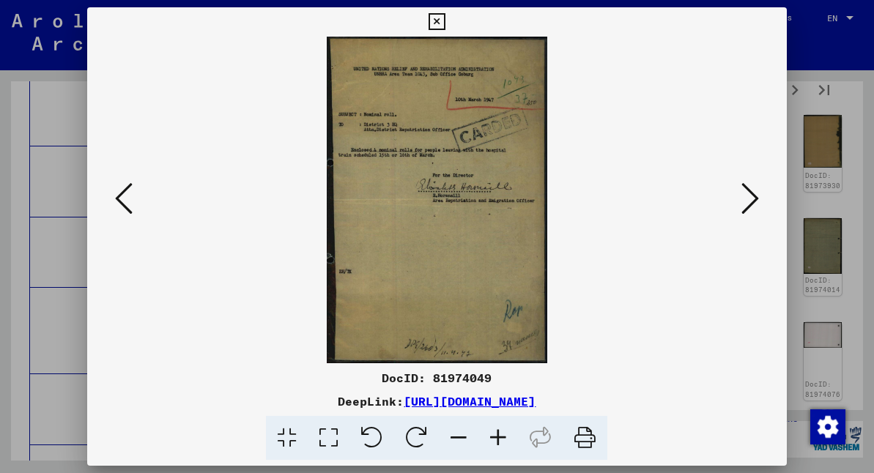
click at [750, 195] on icon at bounding box center [751, 198] width 18 height 35
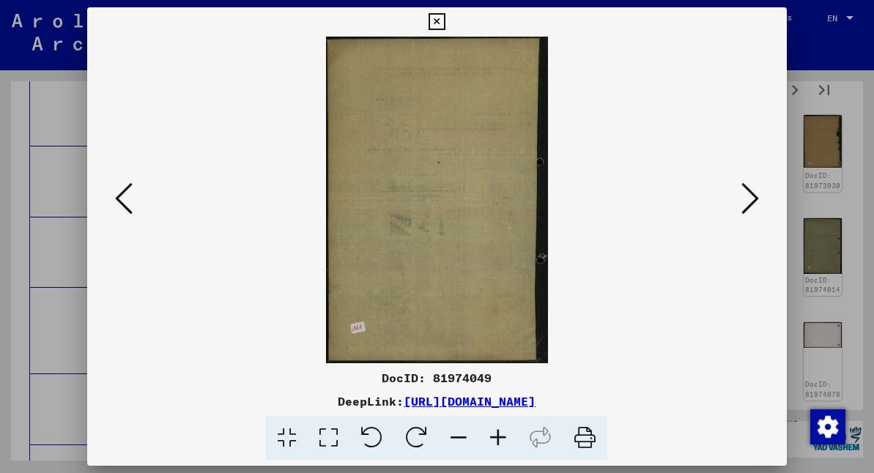
click at [750, 195] on icon at bounding box center [751, 198] width 18 height 35
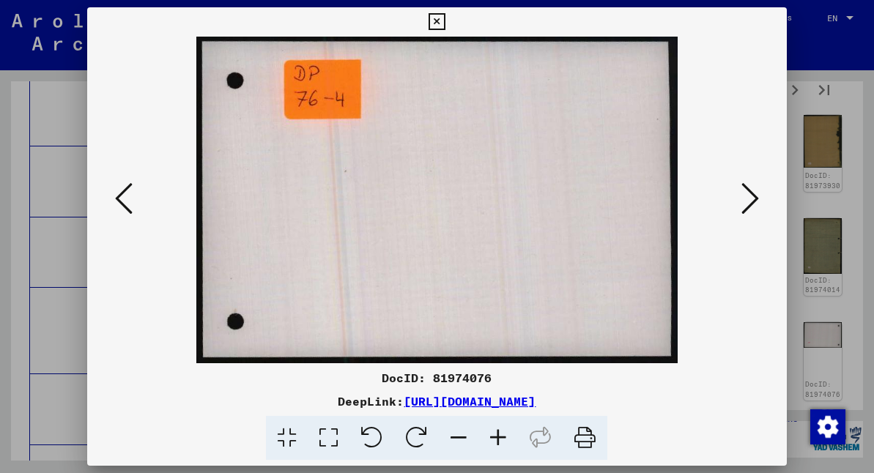
click at [750, 195] on icon at bounding box center [751, 198] width 18 height 35
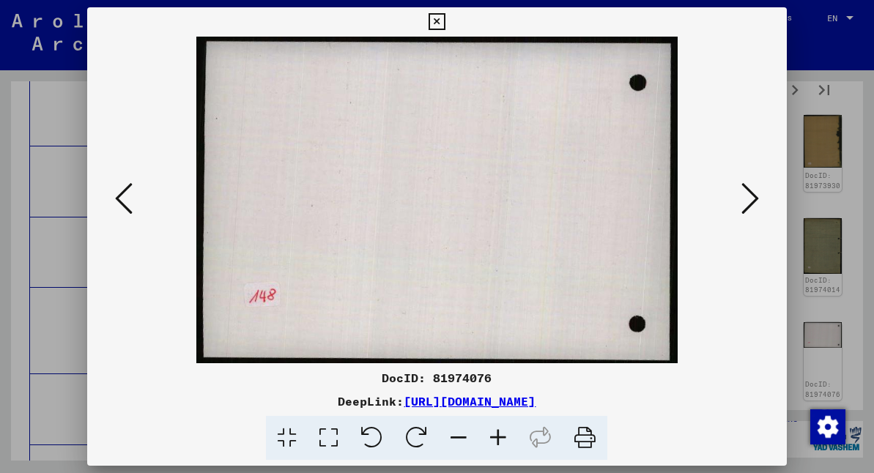
click at [750, 195] on icon at bounding box center [751, 198] width 18 height 35
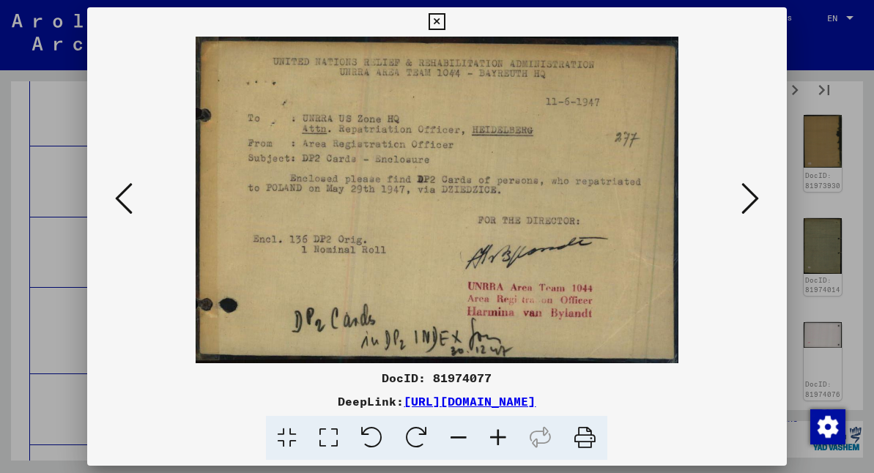
click at [758, 192] on button at bounding box center [750, 200] width 26 height 42
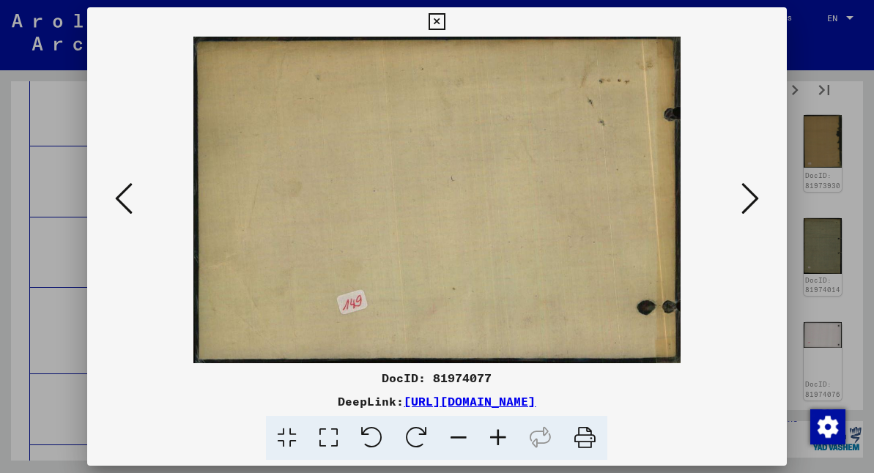
click at [758, 192] on button at bounding box center [750, 200] width 26 height 42
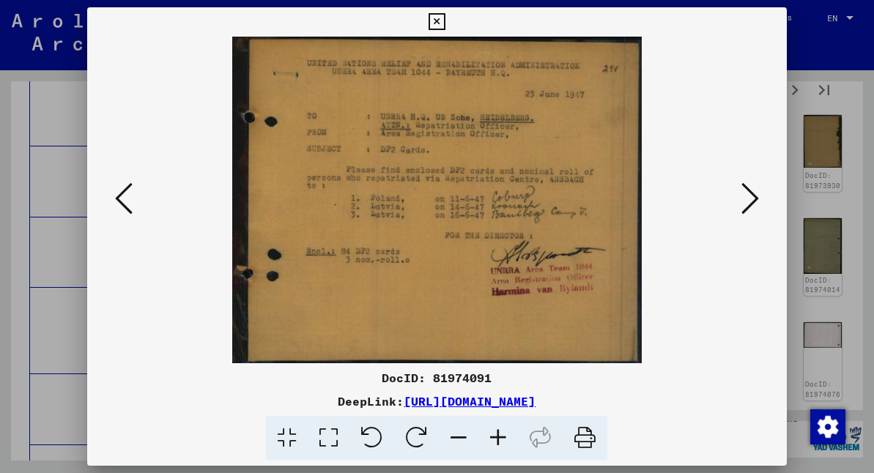
scroll to position [0, 0]
click at [753, 196] on icon at bounding box center [751, 198] width 18 height 35
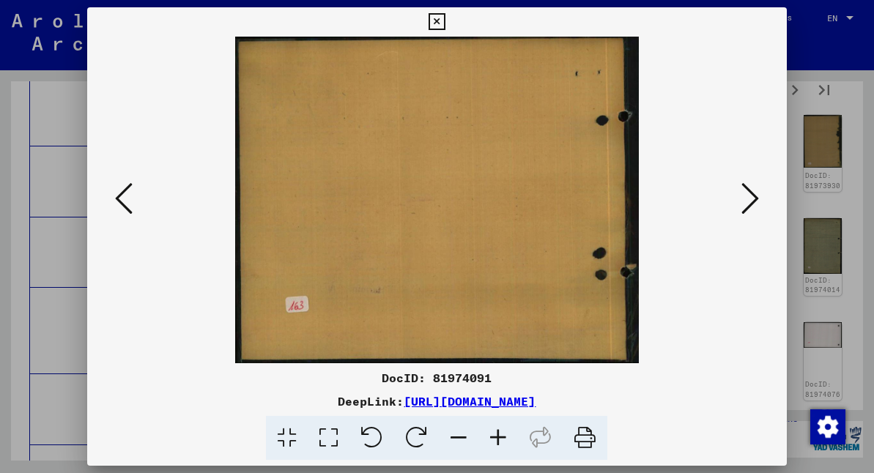
click at [753, 196] on icon at bounding box center [751, 198] width 18 height 35
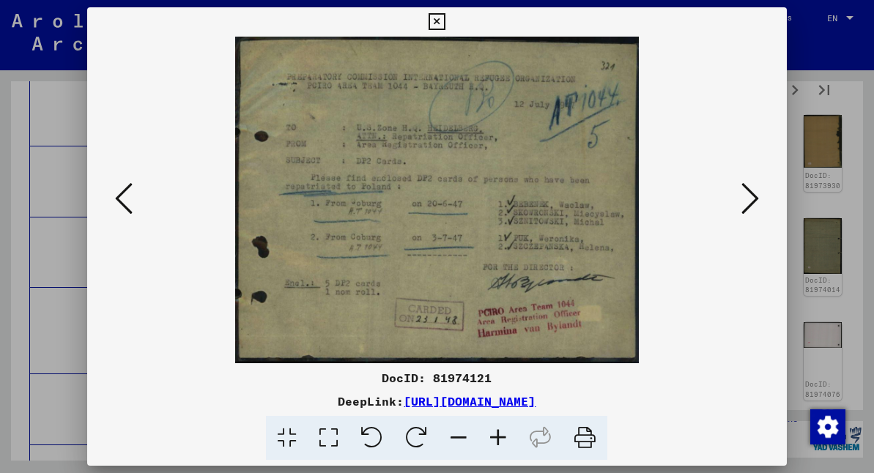
click at [753, 190] on icon at bounding box center [751, 198] width 18 height 35
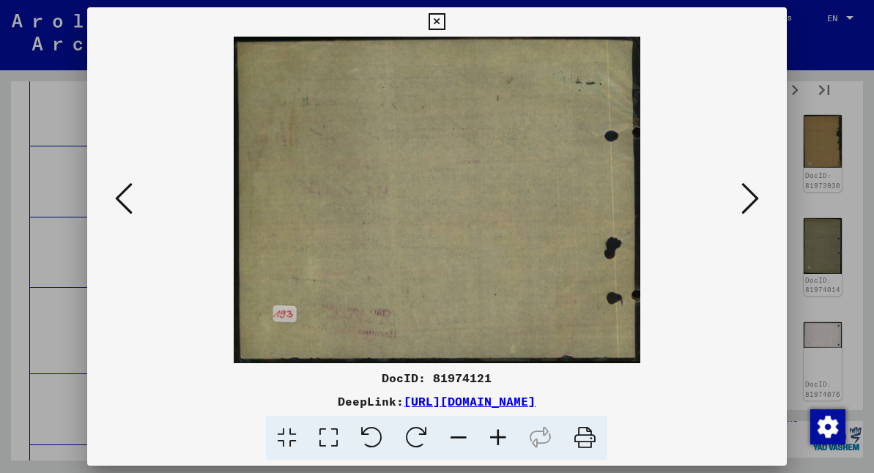
click at [750, 196] on icon at bounding box center [751, 198] width 18 height 35
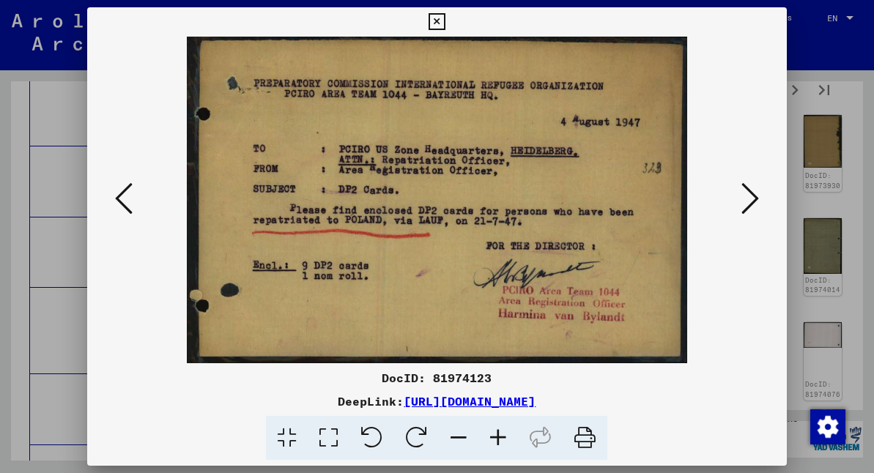
click at [751, 198] on icon at bounding box center [751, 198] width 18 height 35
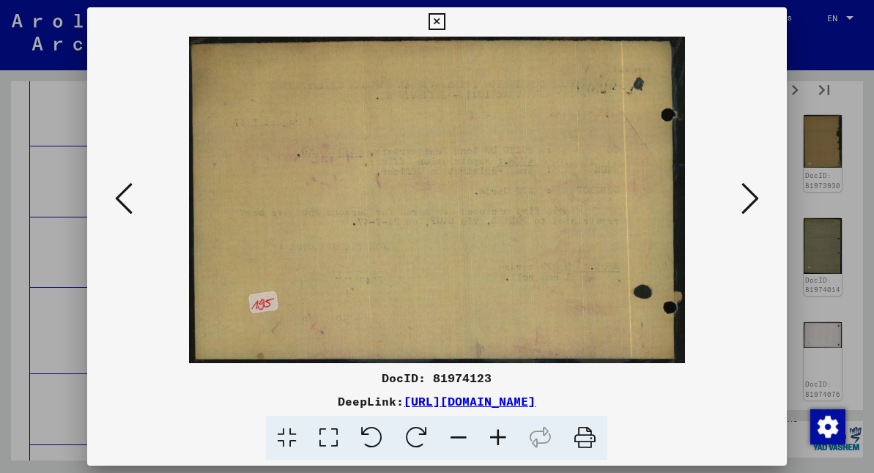
click at [751, 197] on icon at bounding box center [751, 198] width 18 height 35
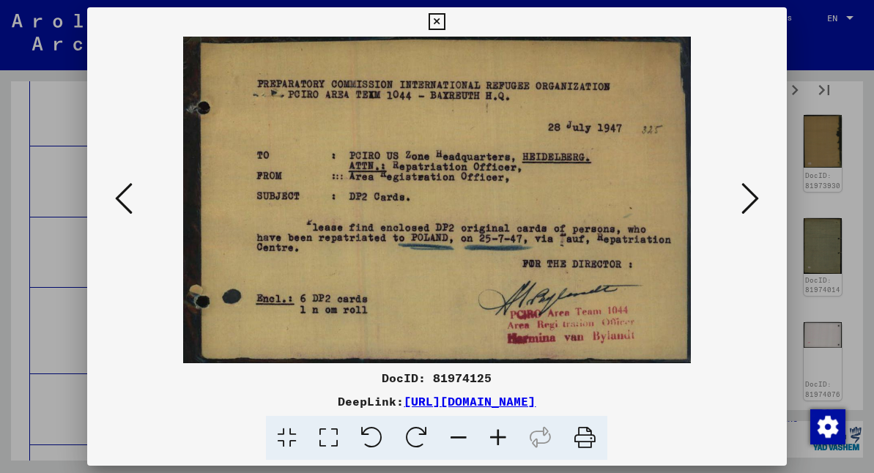
click at [751, 197] on icon at bounding box center [751, 198] width 18 height 35
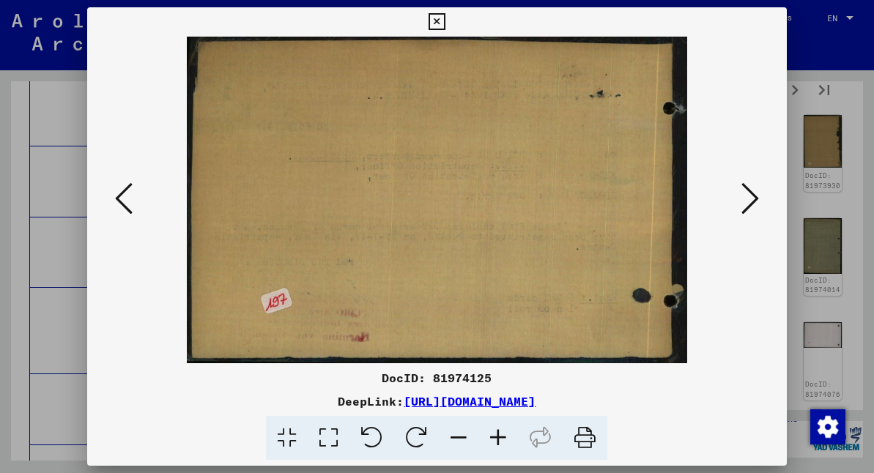
click at [751, 197] on icon at bounding box center [751, 198] width 18 height 35
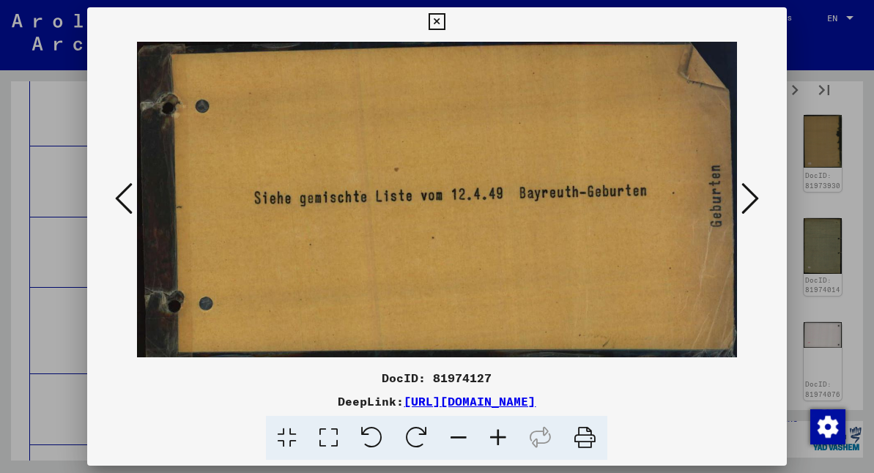
click at [751, 197] on icon at bounding box center [751, 198] width 18 height 35
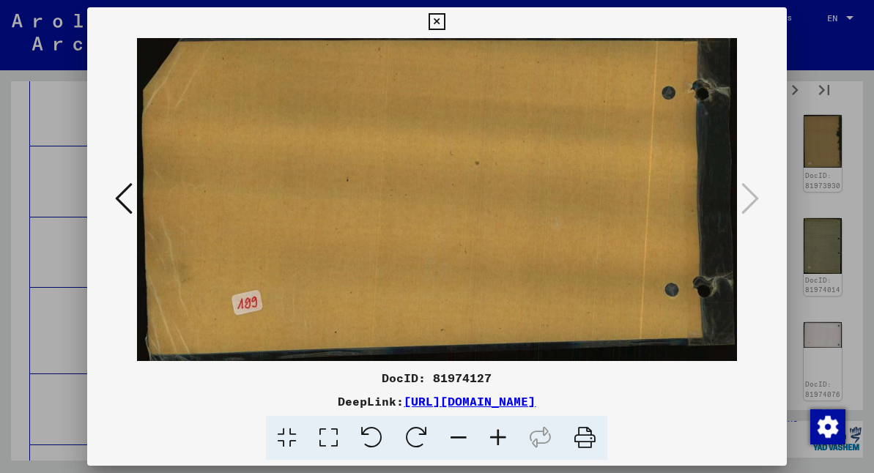
click at [751, 197] on icon at bounding box center [751, 198] width 18 height 35
click at [446, 22] on icon at bounding box center [437, 22] width 17 height 18
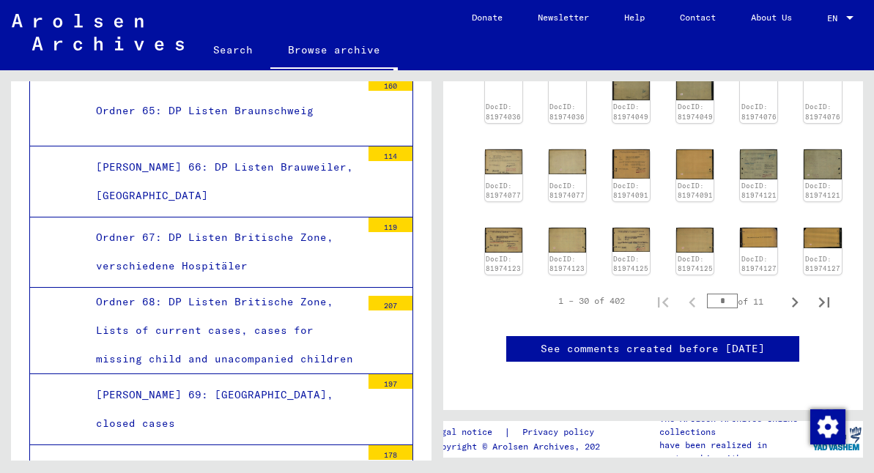
scroll to position [551, 0]
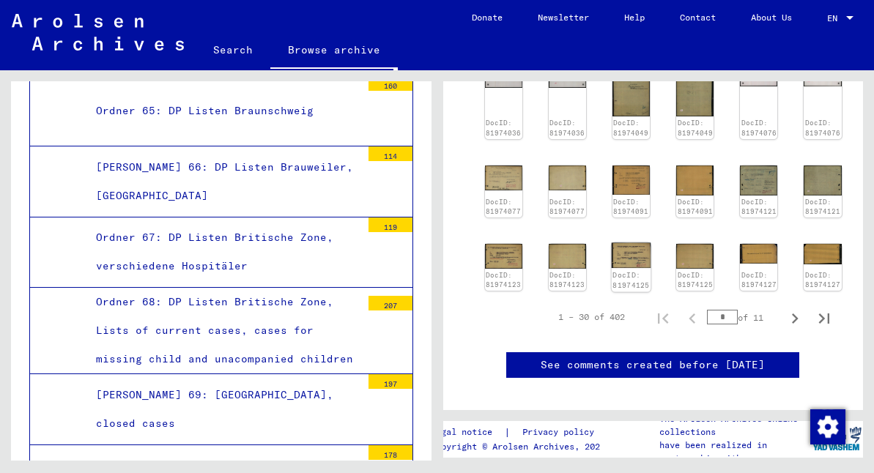
click at [624, 243] on img at bounding box center [632, 256] width 40 height 26
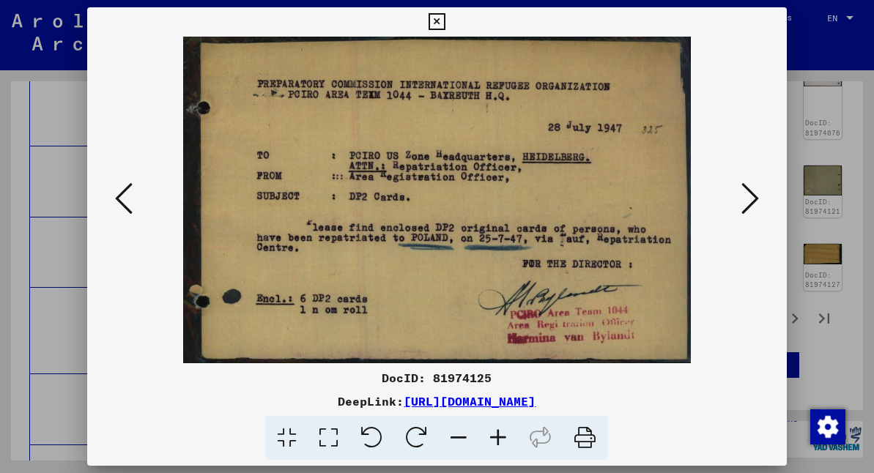
click at [749, 193] on icon at bounding box center [751, 198] width 18 height 35
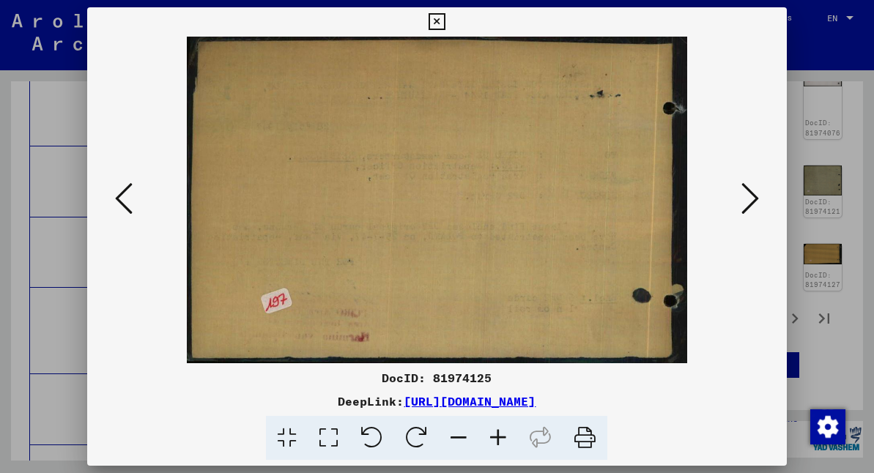
click at [748, 193] on icon at bounding box center [751, 198] width 18 height 35
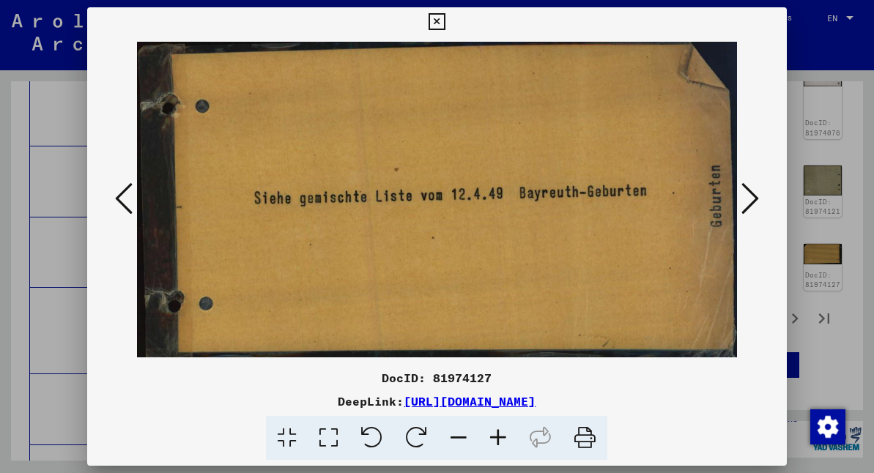
click at [748, 193] on icon at bounding box center [751, 198] width 18 height 35
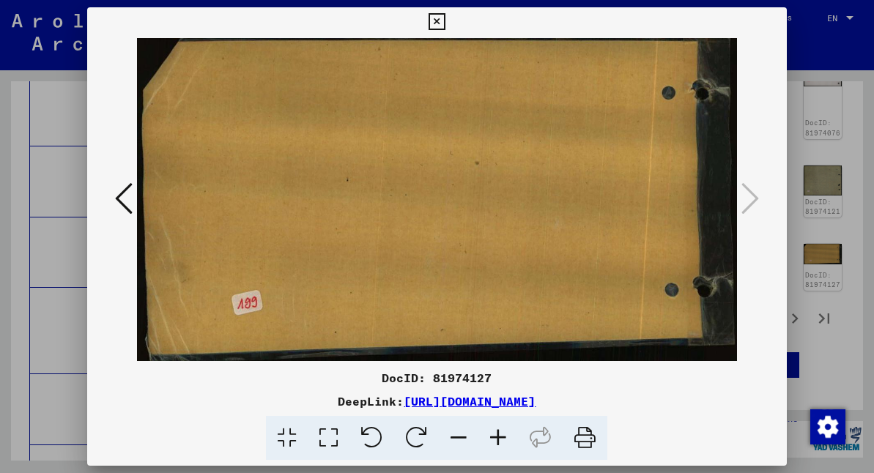
click at [119, 193] on icon at bounding box center [124, 198] width 18 height 35
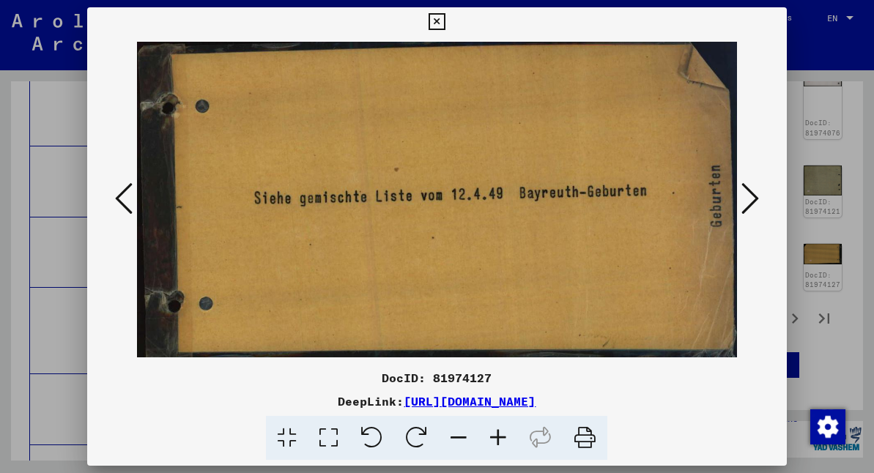
click at [446, 19] on icon at bounding box center [437, 22] width 17 height 18
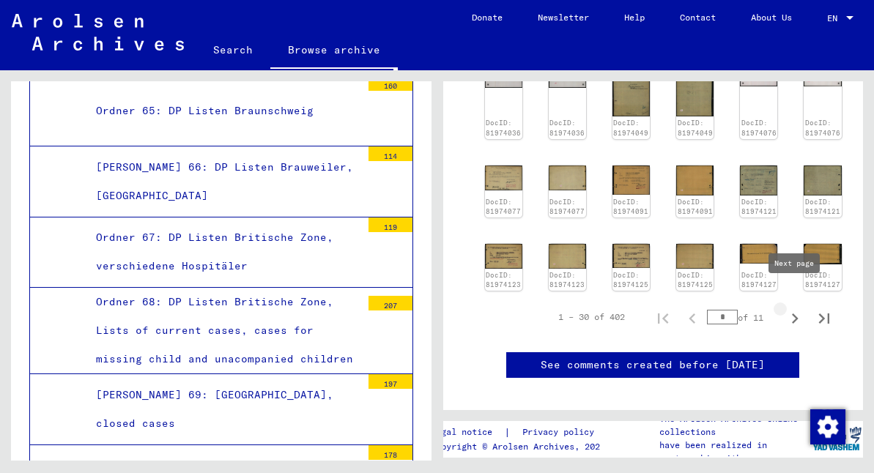
click at [794, 314] on icon "Next page" at bounding box center [795, 319] width 7 height 10
type input "*"
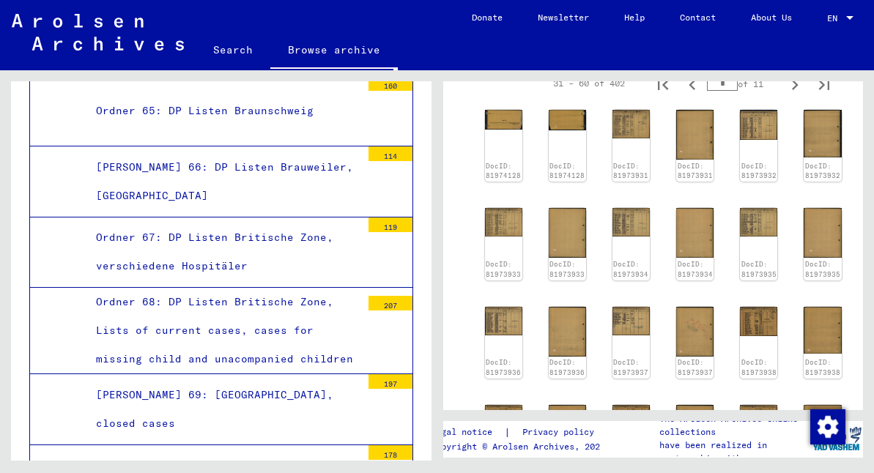
scroll to position [293, 0]
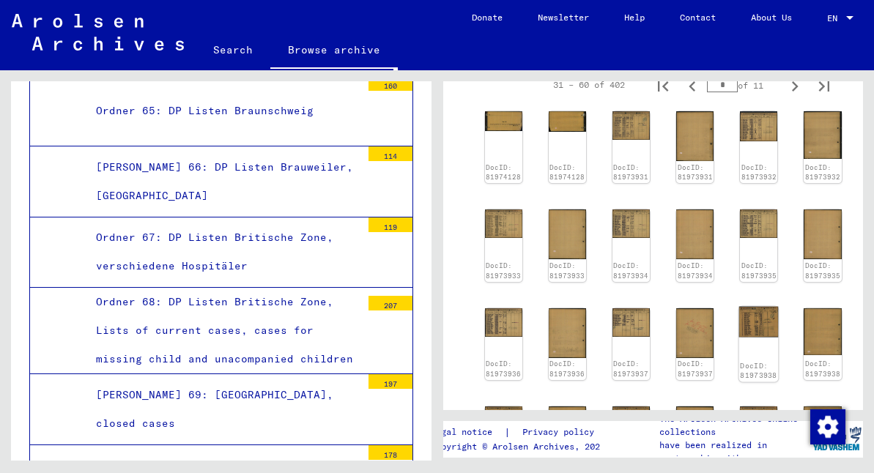
click at [752, 315] on img at bounding box center [759, 321] width 40 height 31
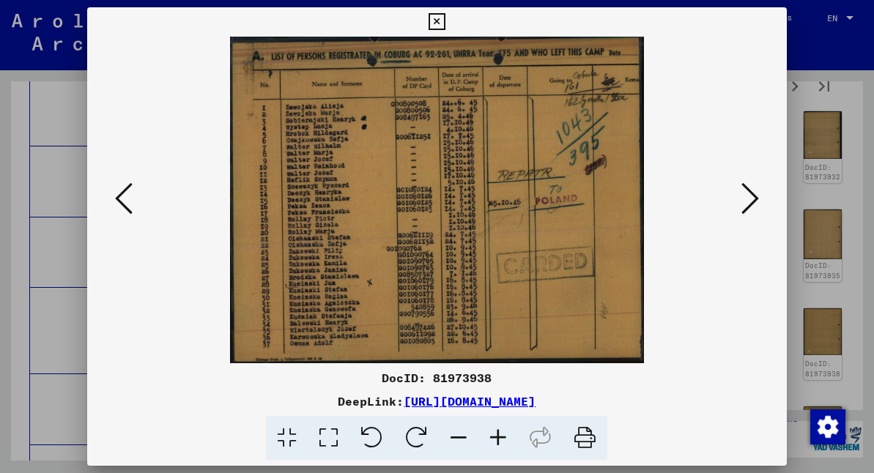
click at [118, 191] on icon at bounding box center [124, 198] width 18 height 35
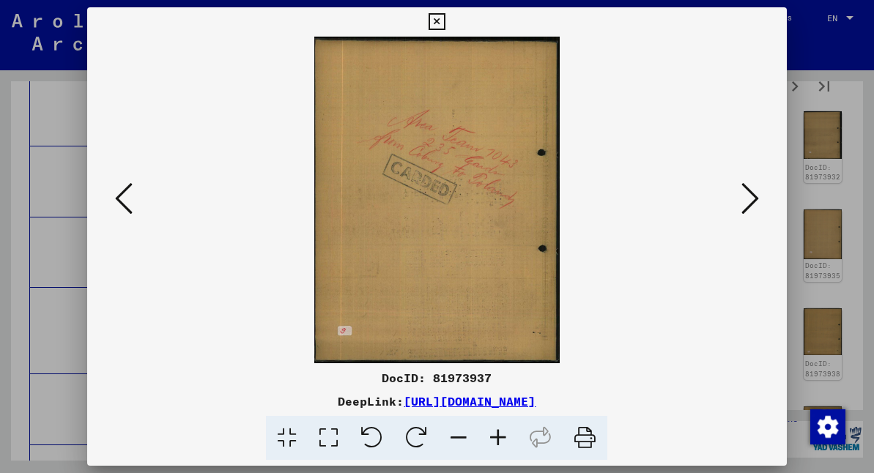
click at [128, 194] on icon at bounding box center [124, 198] width 18 height 35
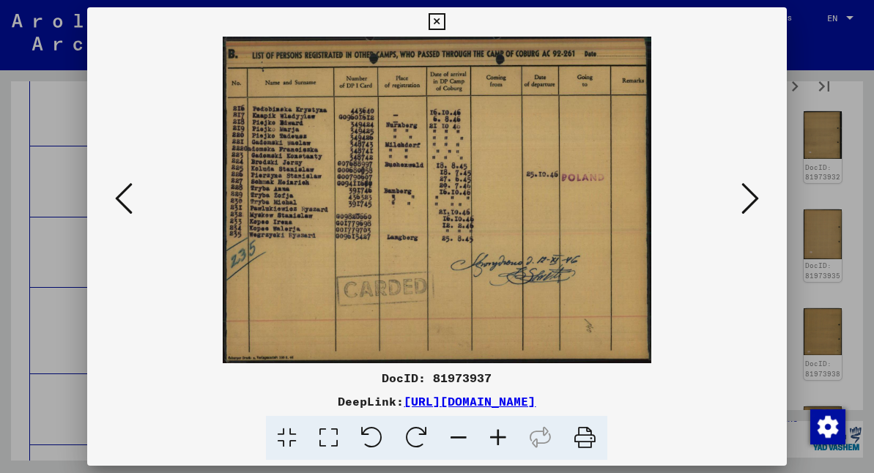
click at [113, 198] on button at bounding box center [124, 200] width 26 height 42
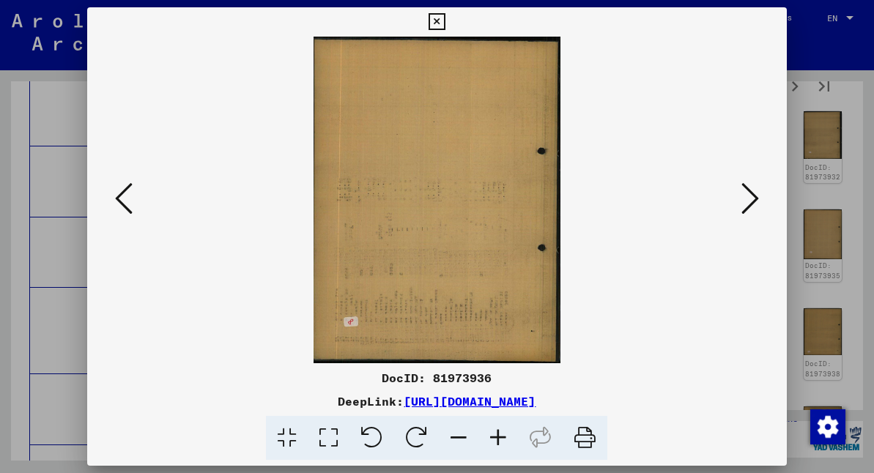
click at [446, 21] on icon at bounding box center [437, 22] width 17 height 18
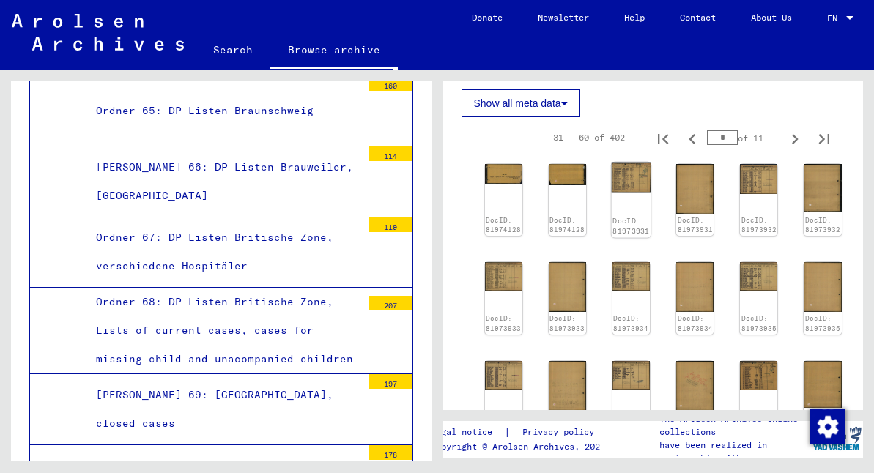
scroll to position [256, 0]
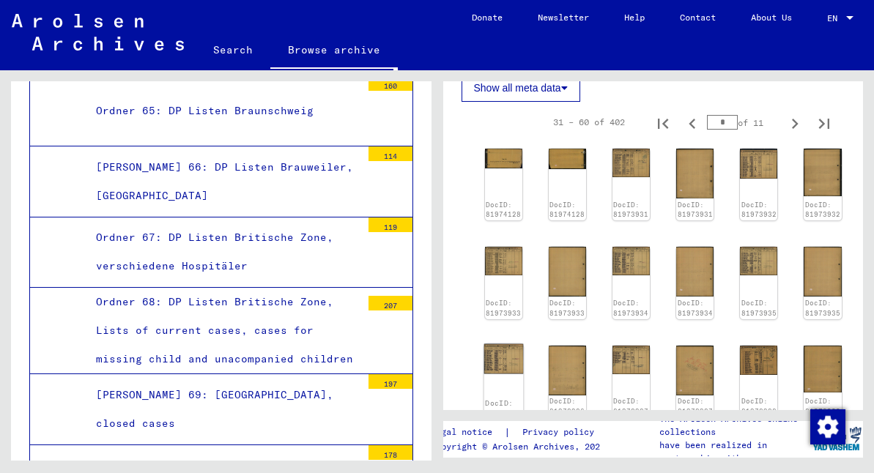
click at [498, 355] on img at bounding box center [504, 359] width 40 height 30
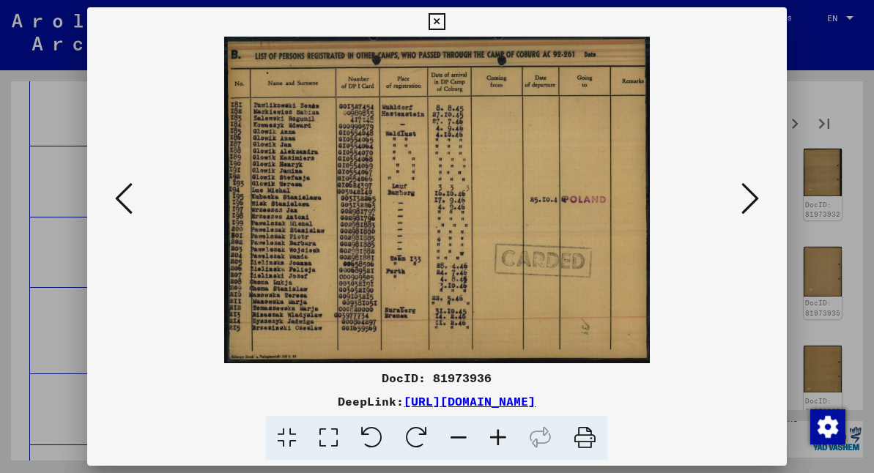
click at [753, 202] on icon at bounding box center [751, 198] width 18 height 35
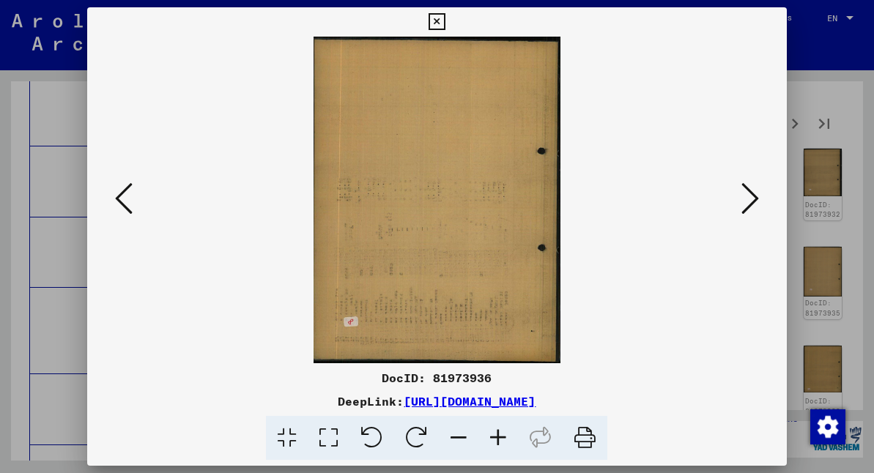
click at [753, 202] on icon at bounding box center [751, 198] width 18 height 35
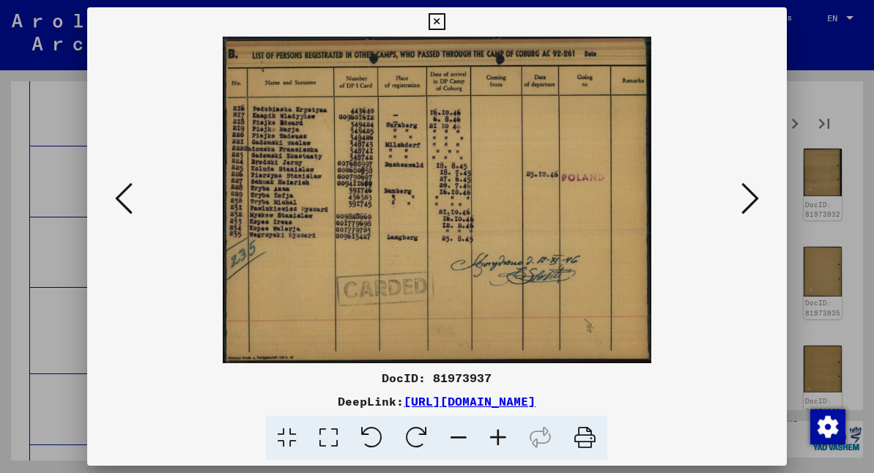
click at [753, 202] on icon at bounding box center [751, 198] width 18 height 35
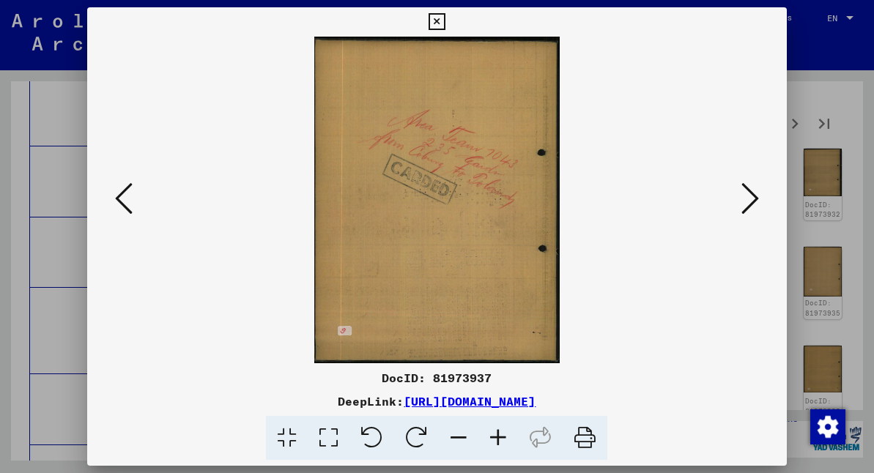
click at [753, 202] on icon at bounding box center [751, 198] width 18 height 35
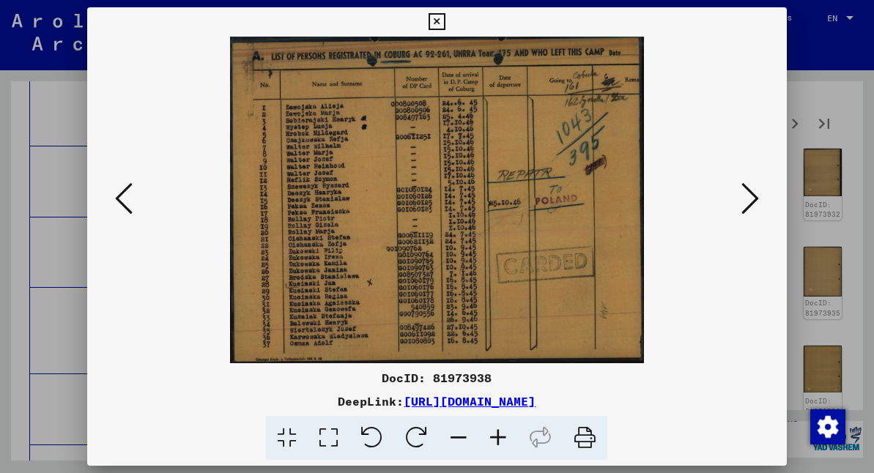
click at [753, 198] on icon at bounding box center [751, 198] width 18 height 35
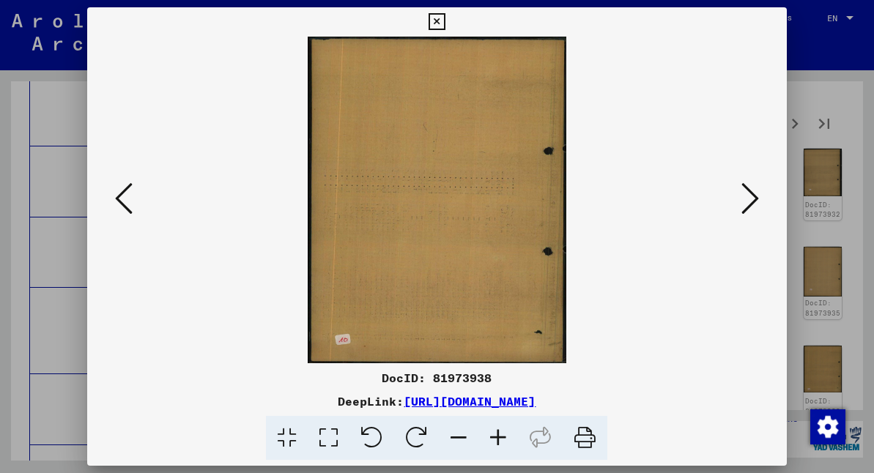
click at [753, 198] on icon at bounding box center [751, 198] width 18 height 35
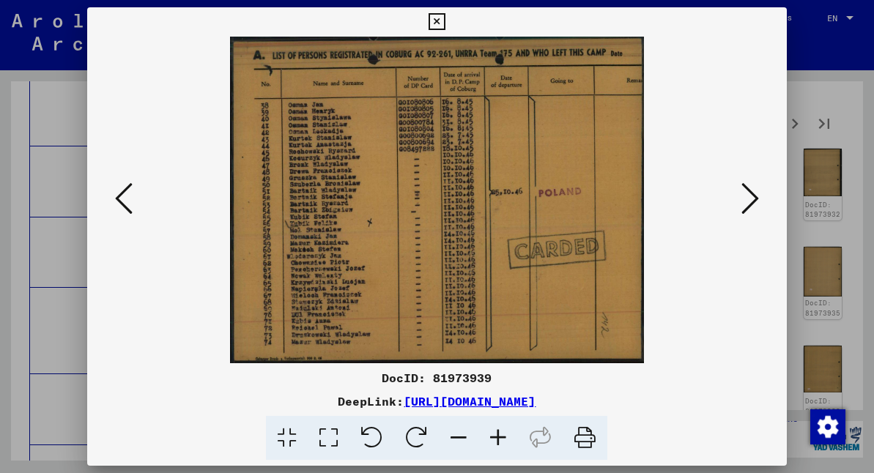
click at [753, 198] on icon at bounding box center [751, 198] width 18 height 35
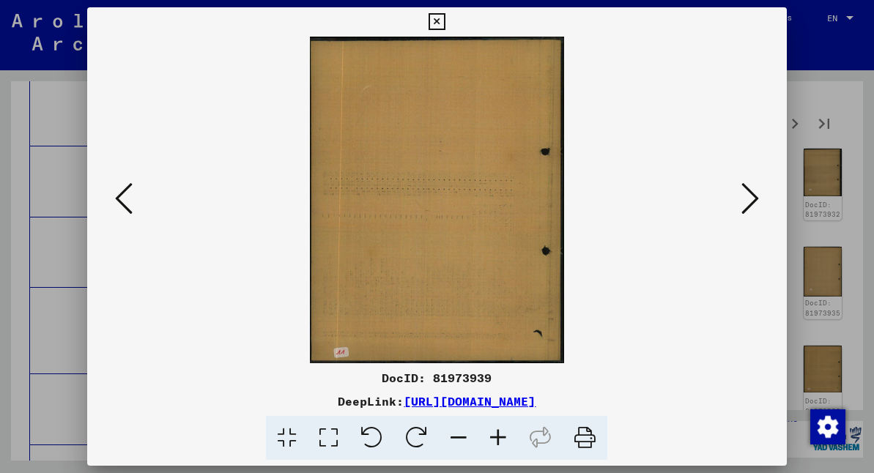
click at [753, 197] on icon at bounding box center [751, 198] width 18 height 35
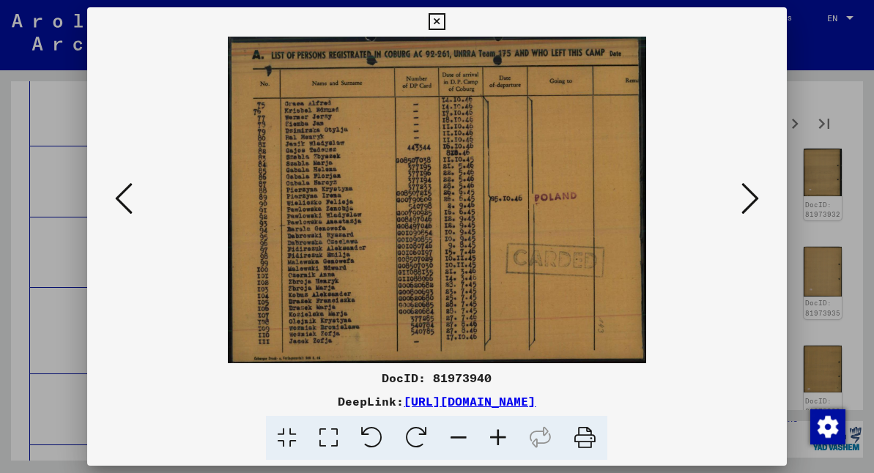
click at [747, 197] on icon at bounding box center [751, 198] width 18 height 35
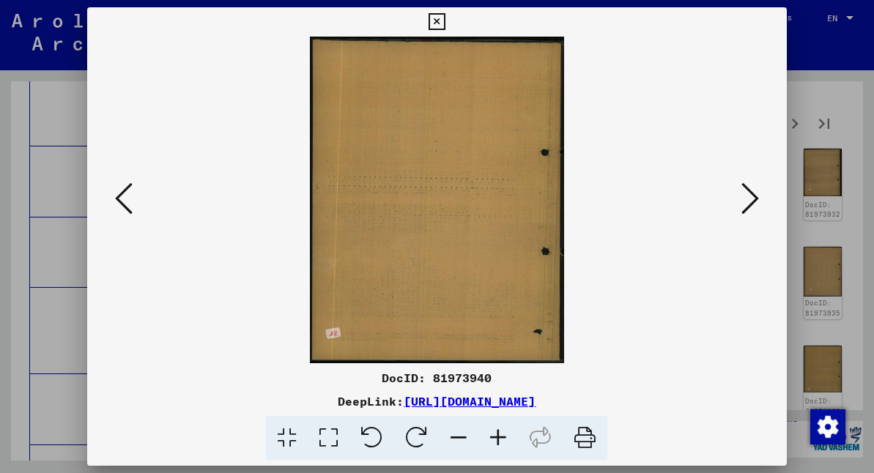
click at [747, 197] on icon at bounding box center [751, 198] width 18 height 35
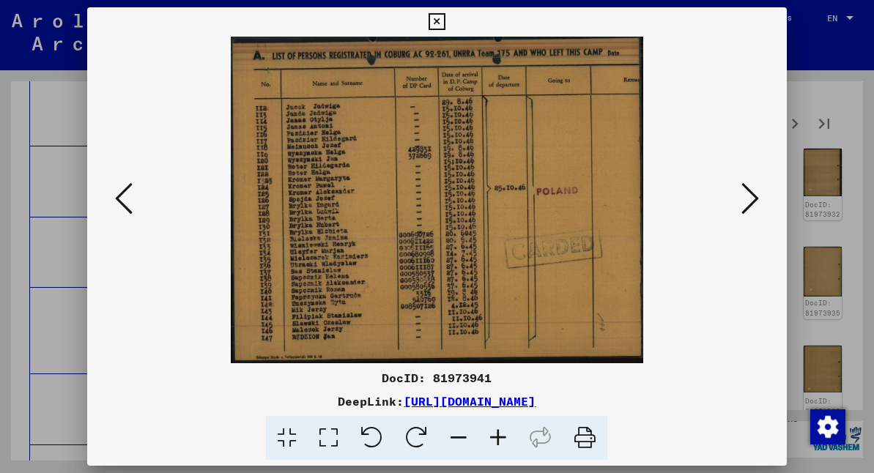
click at [747, 197] on icon at bounding box center [751, 198] width 18 height 35
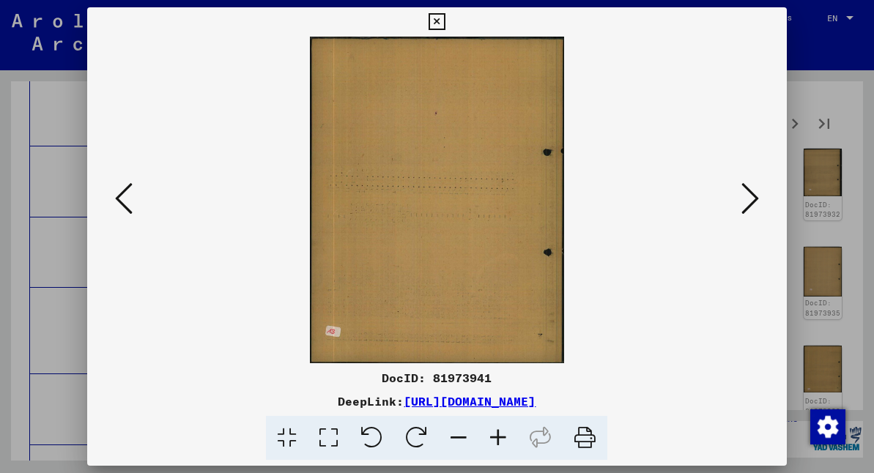
click at [125, 195] on icon at bounding box center [124, 198] width 18 height 35
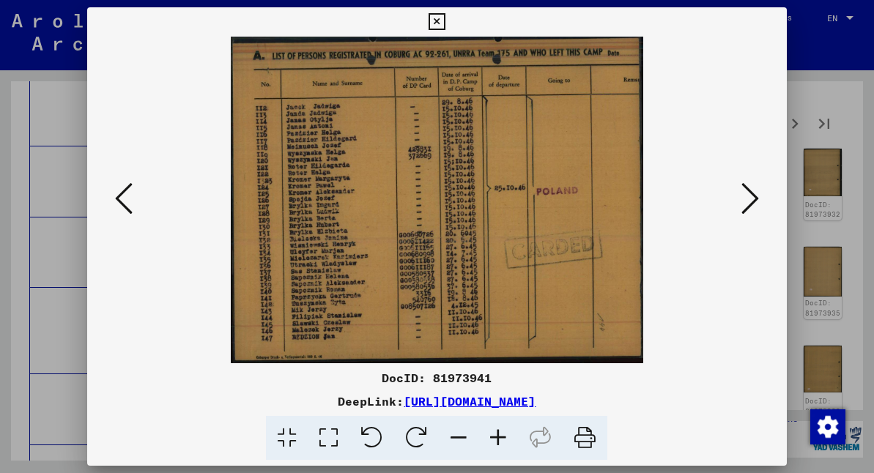
click at [125, 193] on icon at bounding box center [124, 198] width 18 height 35
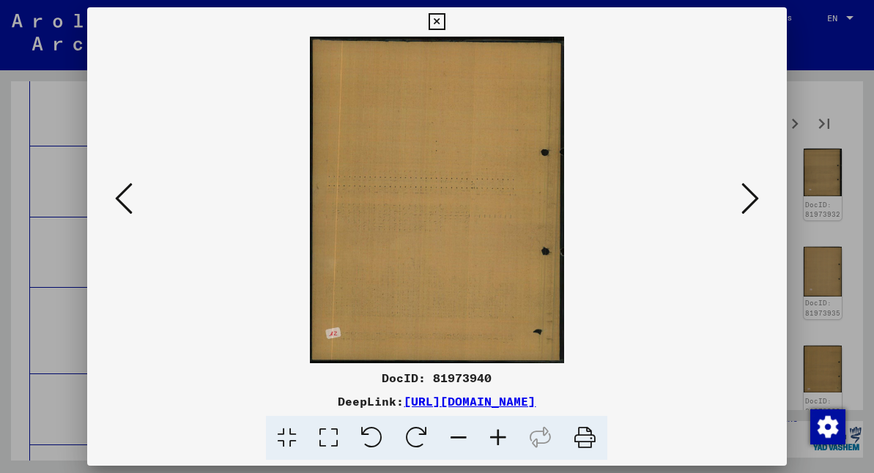
click at [749, 191] on icon at bounding box center [751, 198] width 18 height 35
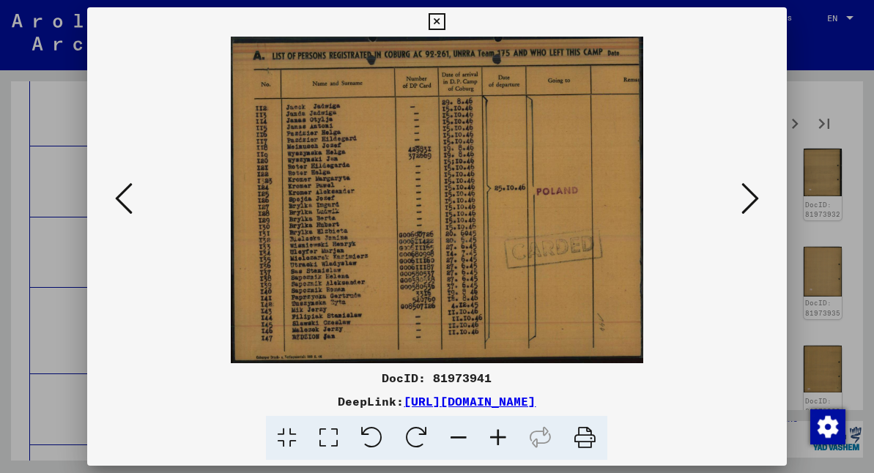
click at [749, 191] on icon at bounding box center [751, 198] width 18 height 35
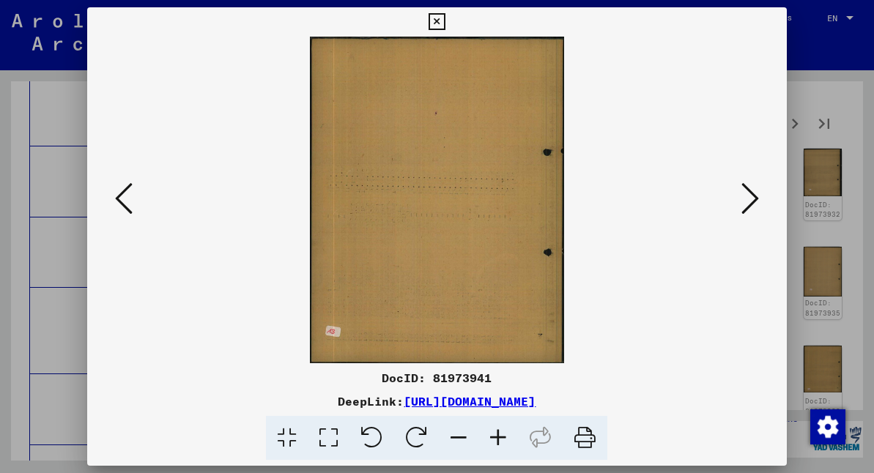
click at [749, 191] on icon at bounding box center [751, 198] width 18 height 35
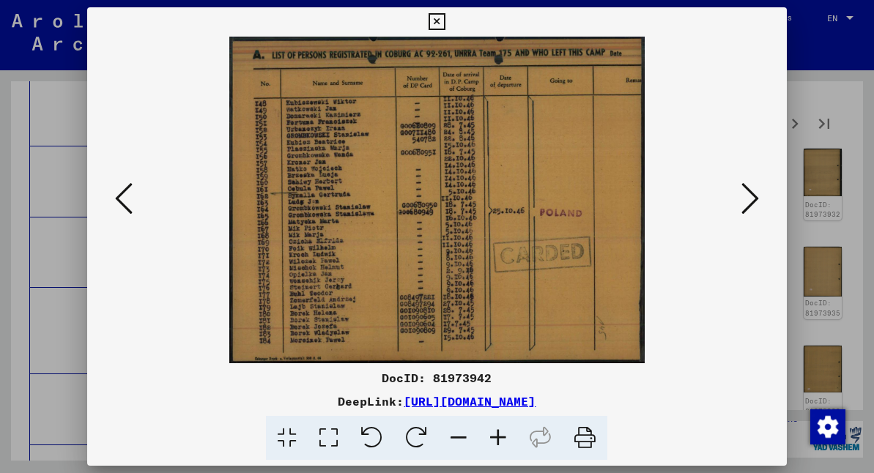
click at [749, 191] on icon at bounding box center [751, 198] width 18 height 35
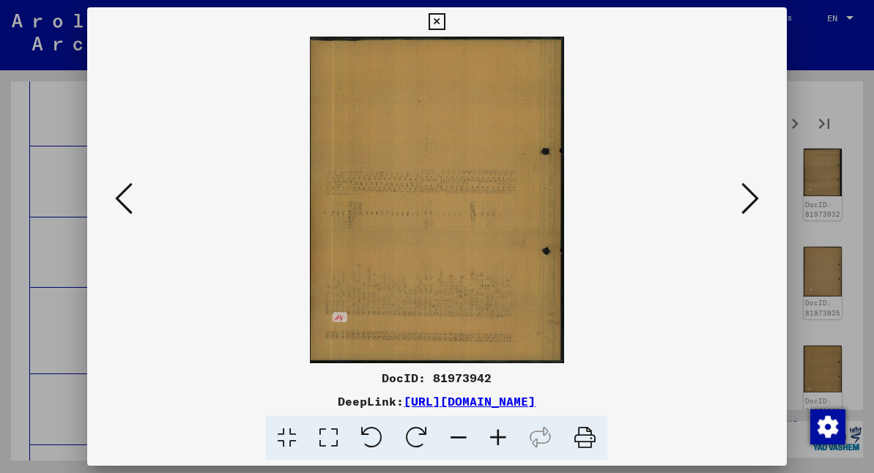
click at [749, 191] on icon at bounding box center [751, 198] width 18 height 35
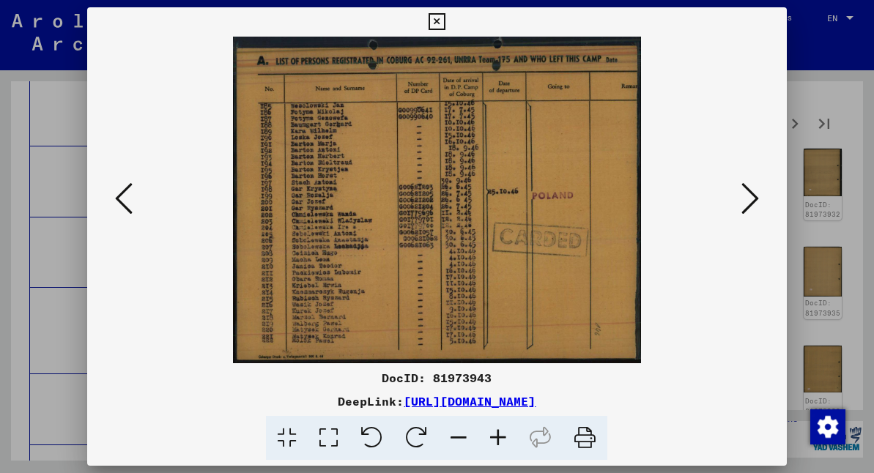
click at [748, 195] on icon at bounding box center [751, 198] width 18 height 35
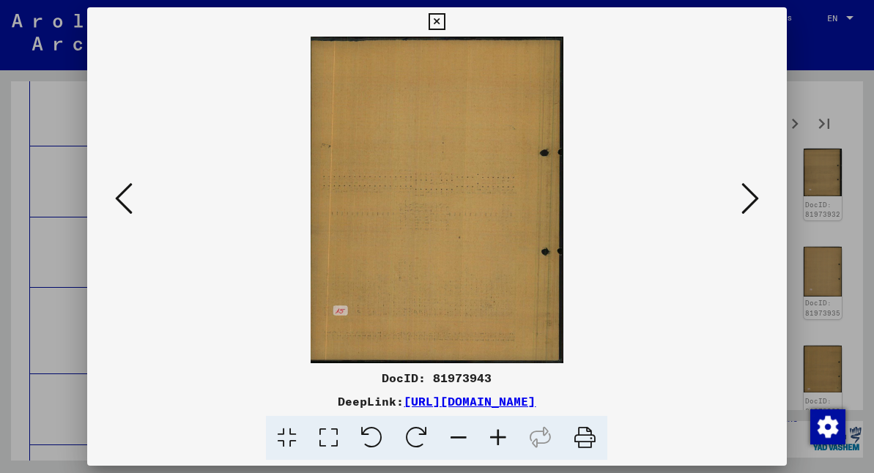
click at [446, 20] on icon at bounding box center [437, 22] width 17 height 18
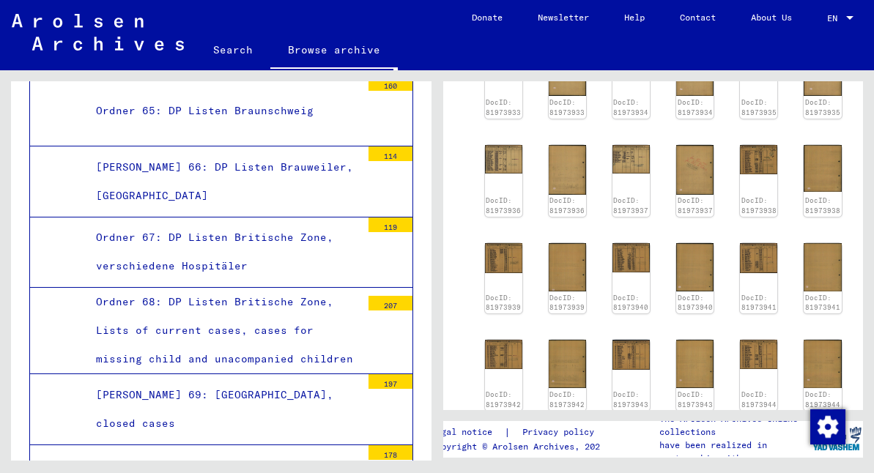
scroll to position [489, 0]
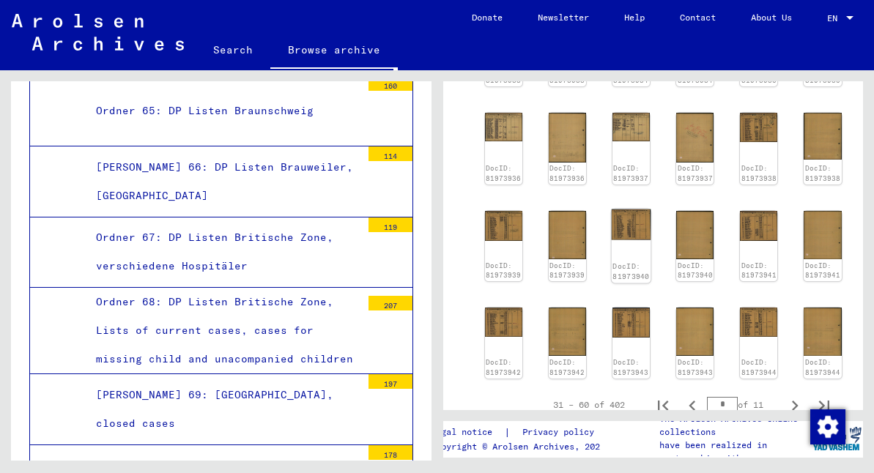
click at [624, 213] on img at bounding box center [632, 225] width 40 height 31
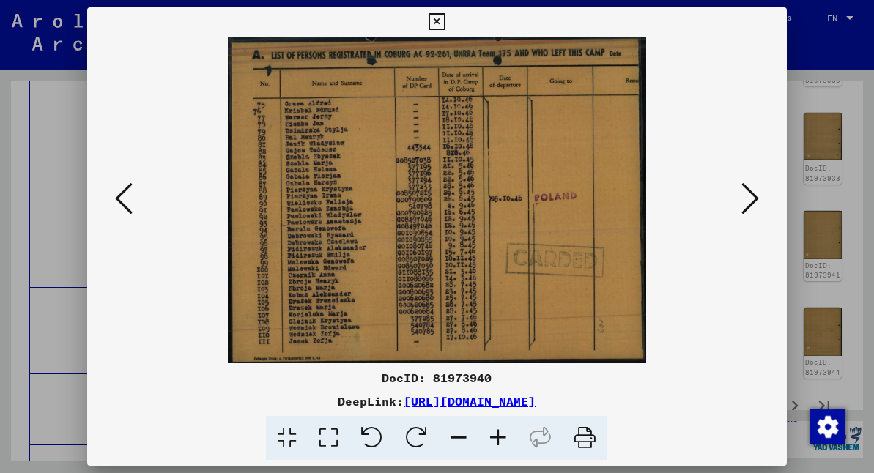
click at [446, 23] on icon at bounding box center [437, 22] width 17 height 18
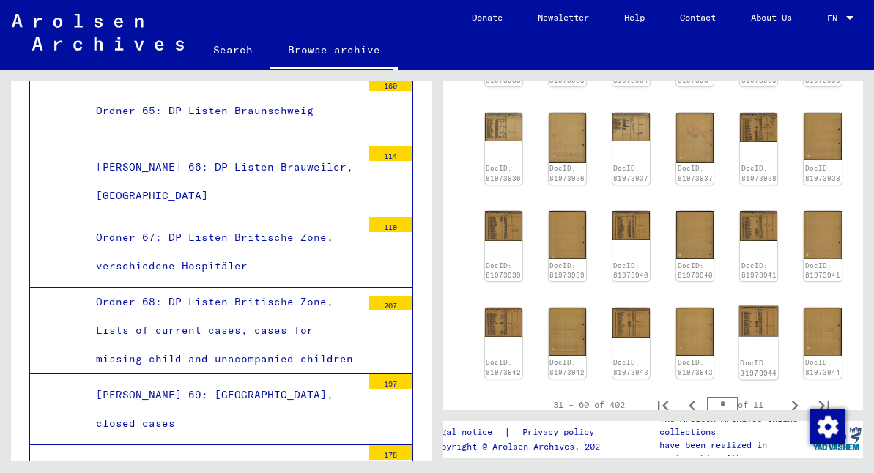
click at [748, 307] on img at bounding box center [759, 321] width 40 height 31
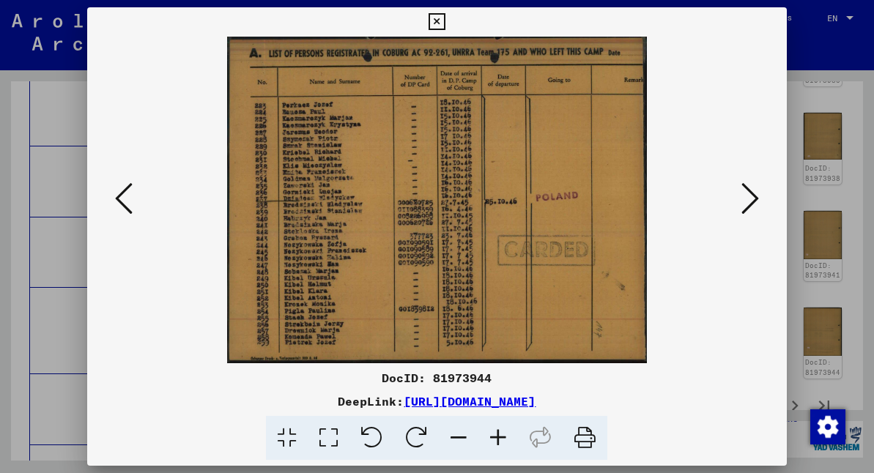
click at [446, 21] on icon at bounding box center [437, 22] width 17 height 18
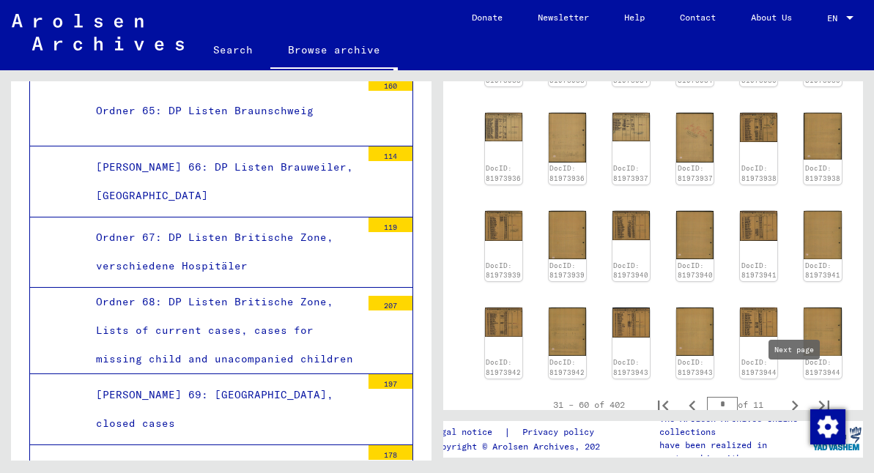
click at [797, 396] on icon "Next page" at bounding box center [795, 406] width 21 height 21
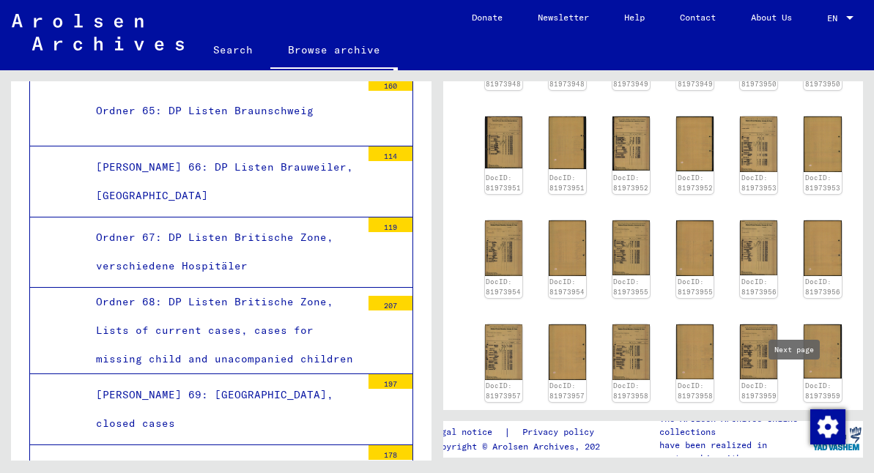
type input "*"
click at [748, 142] on img at bounding box center [759, 144] width 40 height 58
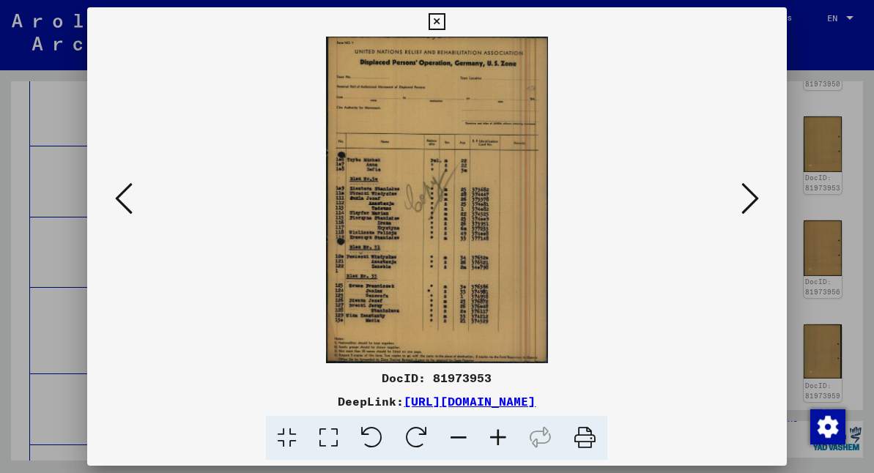
scroll to position [0, 0]
click at [446, 21] on icon at bounding box center [437, 22] width 17 height 18
